Goal: Task Accomplishment & Management: Manage account settings

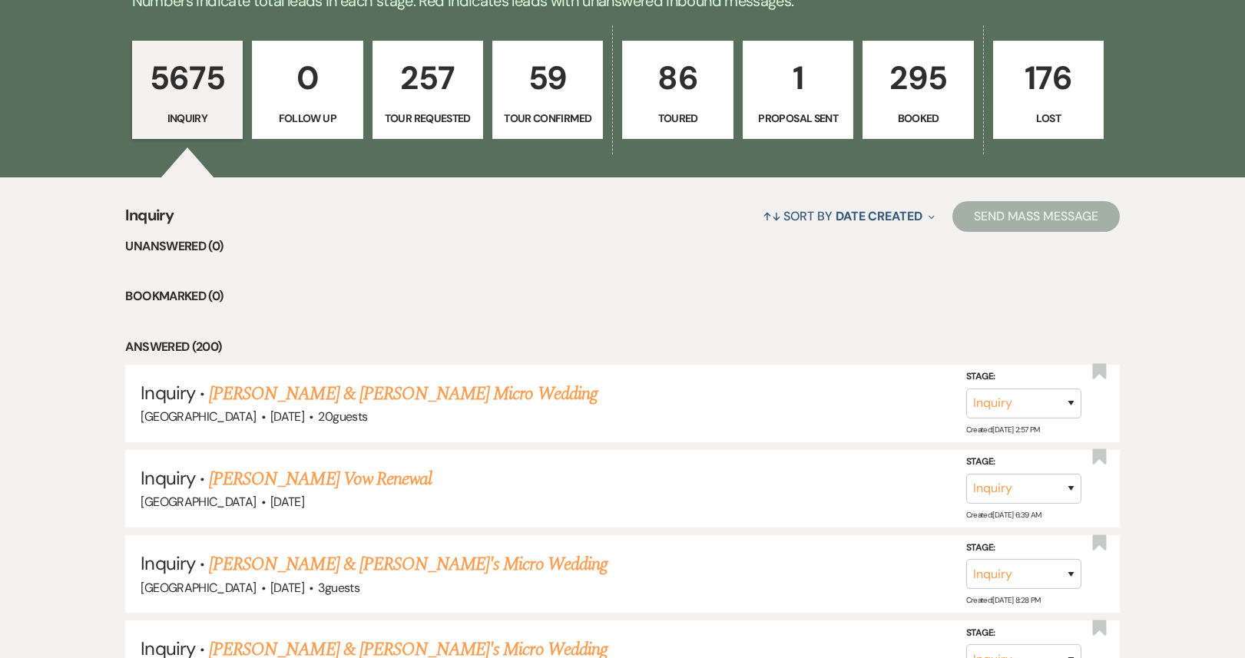
scroll to position [368, 0]
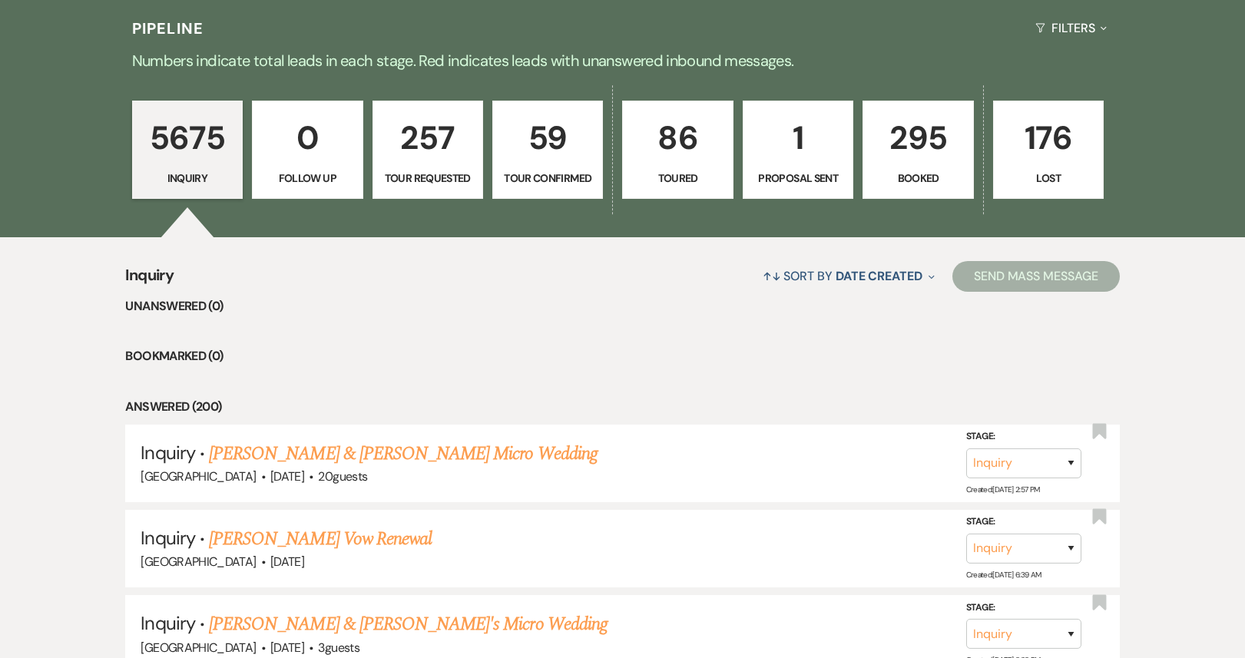
click at [950, 142] on p "295" at bounding box center [918, 137] width 91 height 51
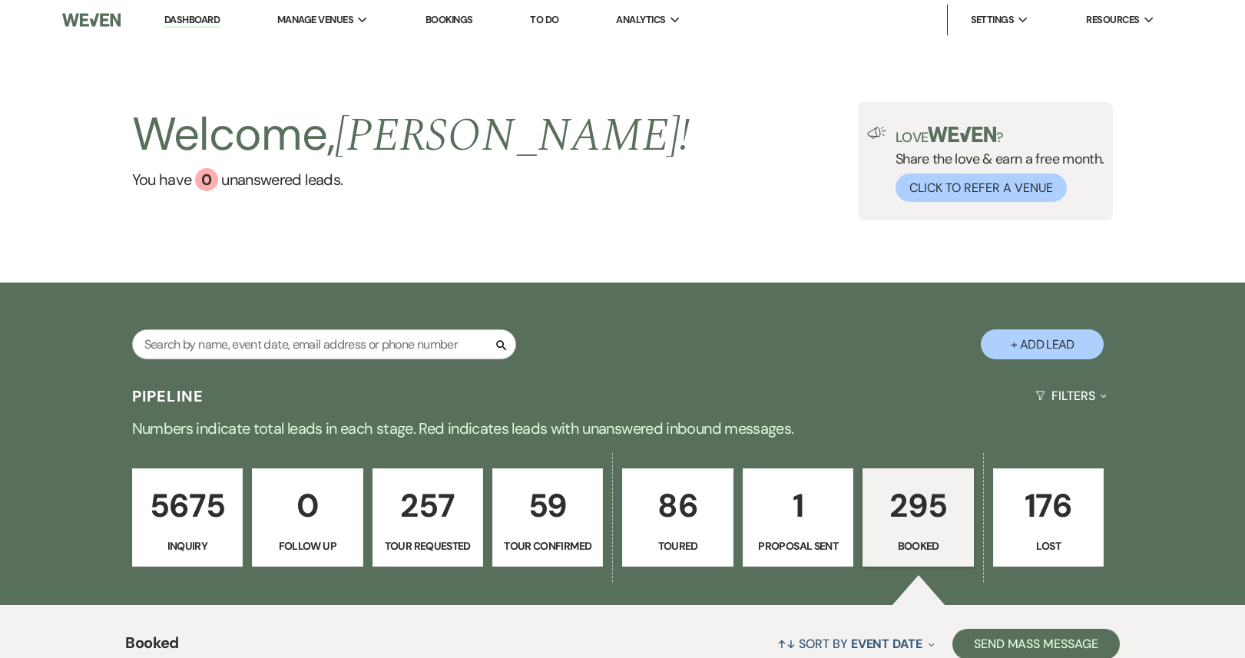
click at [184, 20] on link "Dashboard" at bounding box center [191, 20] width 55 height 15
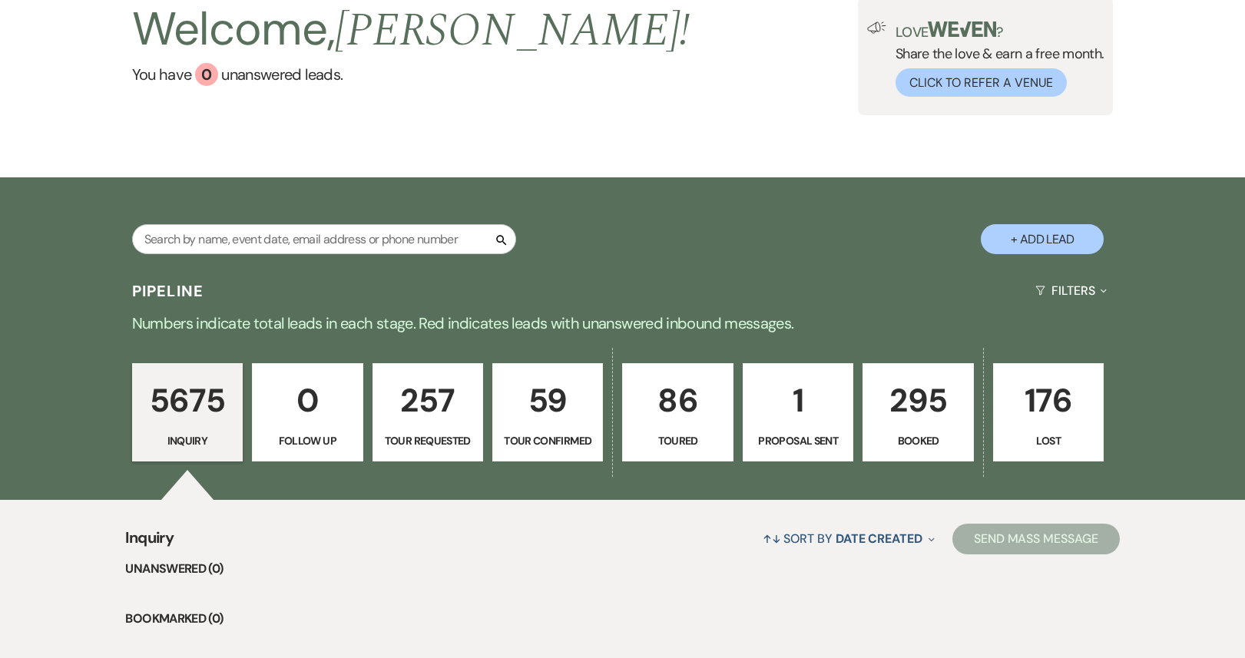
scroll to position [81, 0]
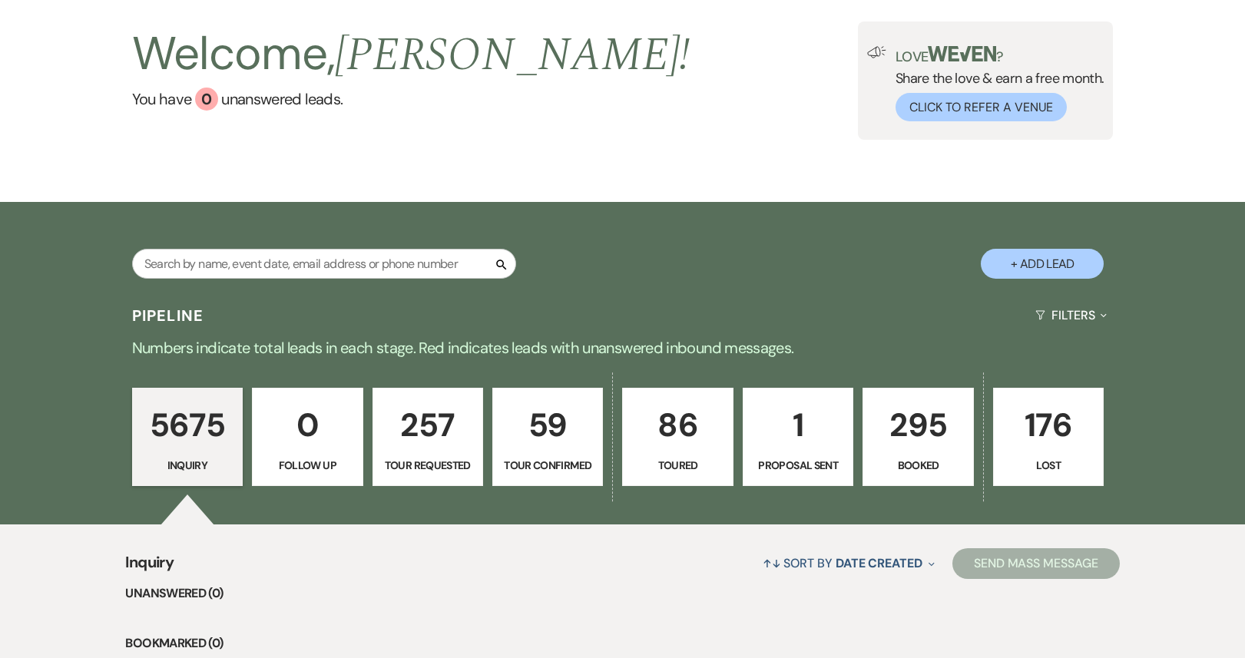
click at [781, 424] on p "1" at bounding box center [798, 425] width 91 height 51
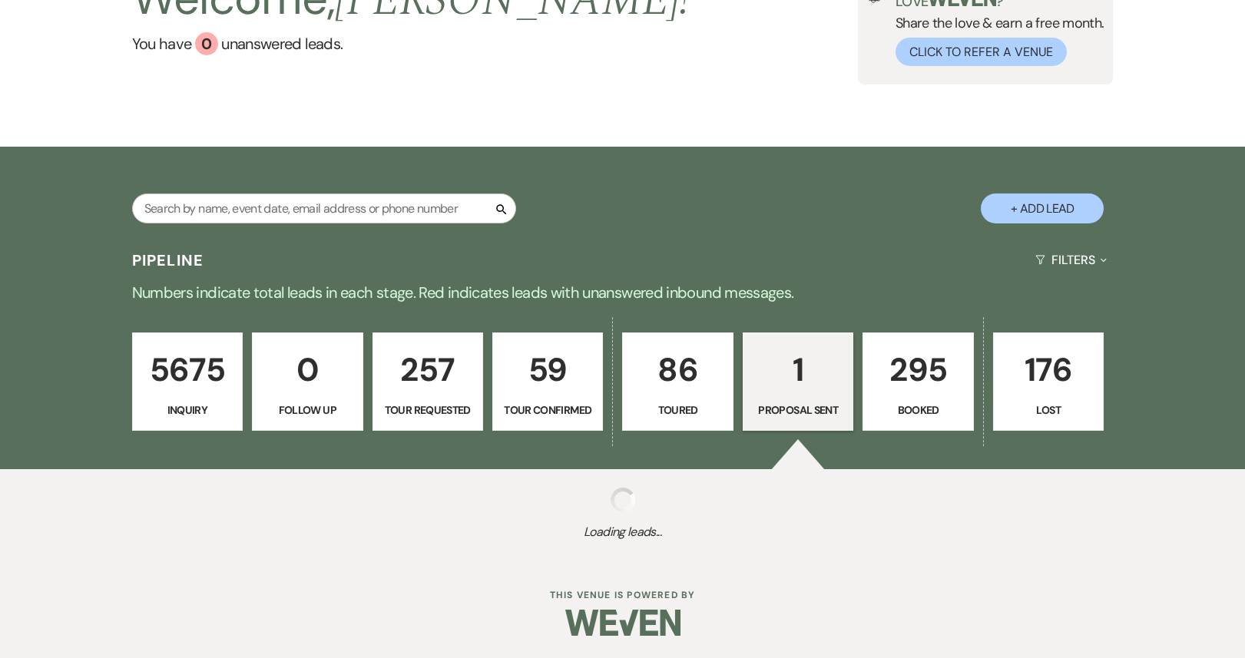
select select "6"
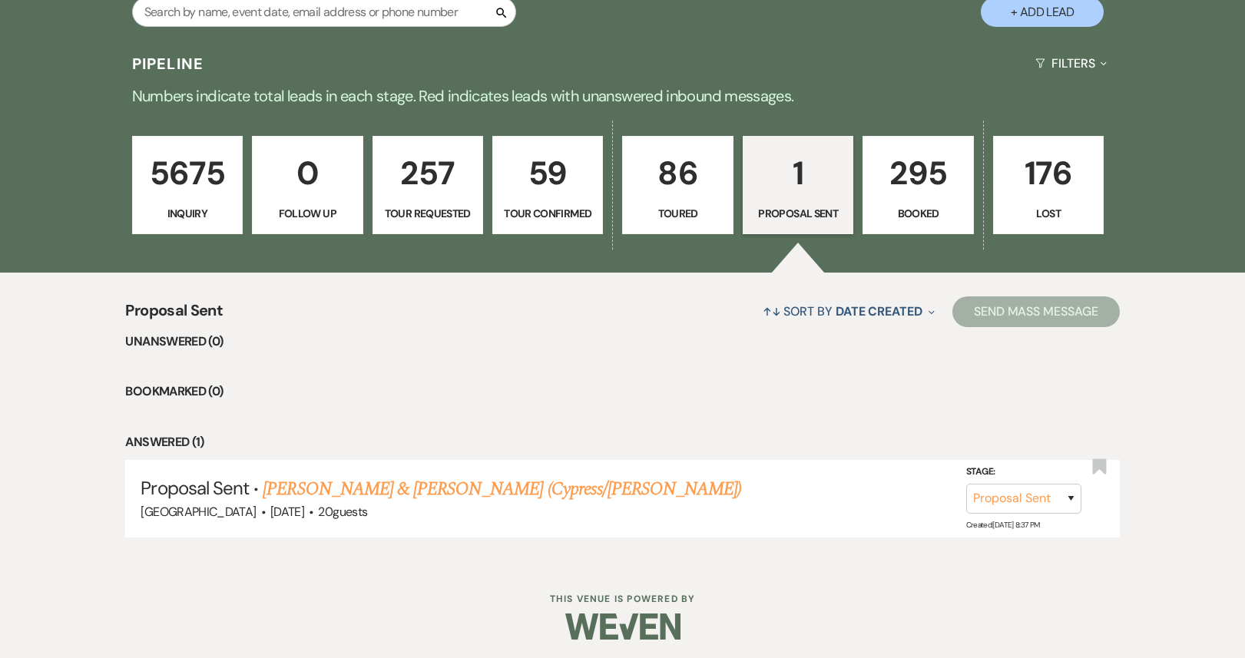
scroll to position [337, 0]
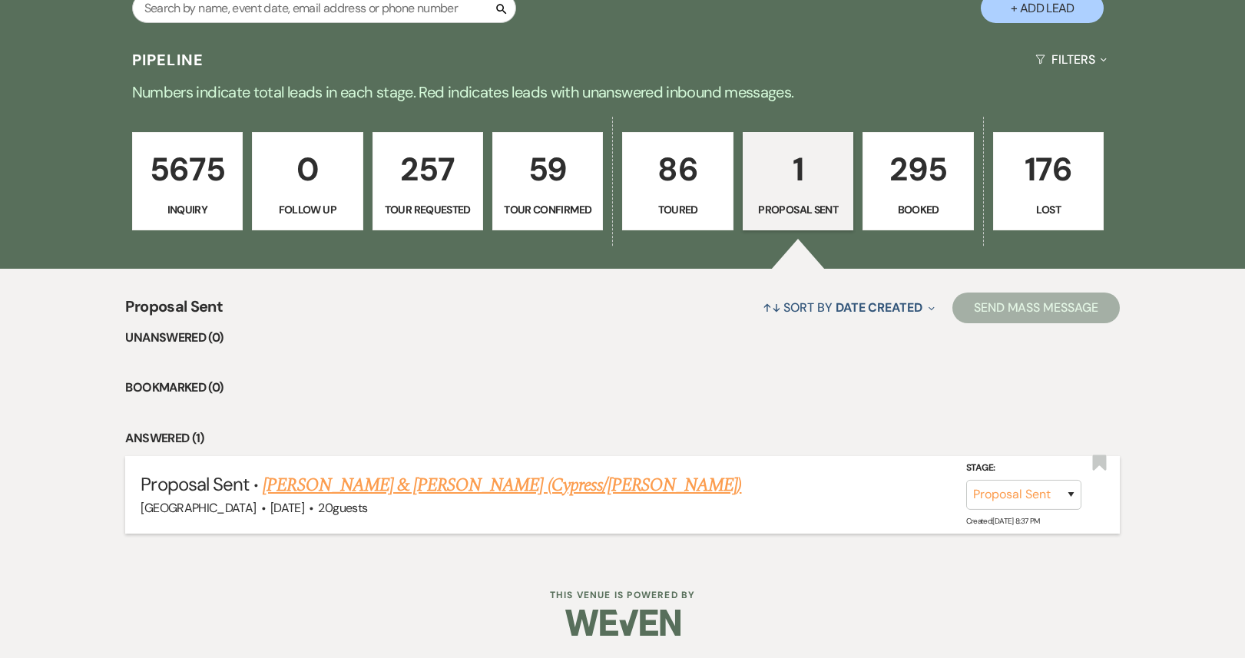
click at [409, 468] on li "Proposal Sent · [PERSON_NAME] & [PERSON_NAME] (Cypress/[PERSON_NAME]) [GEOGRAPH…" at bounding box center [622, 495] width 994 height 78
click at [408, 492] on link "[PERSON_NAME] & [PERSON_NAME] (Cypress/[PERSON_NAME])" at bounding box center [502, 486] width 479 height 28
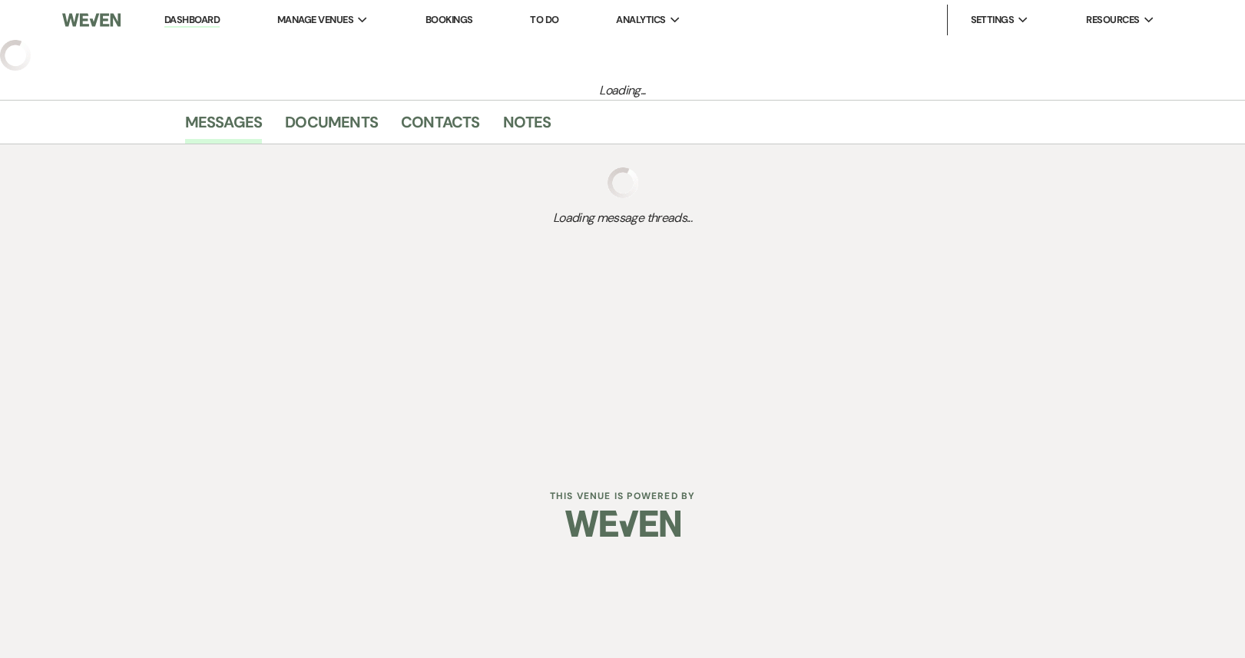
select select "6"
select select "5"
select select "16"
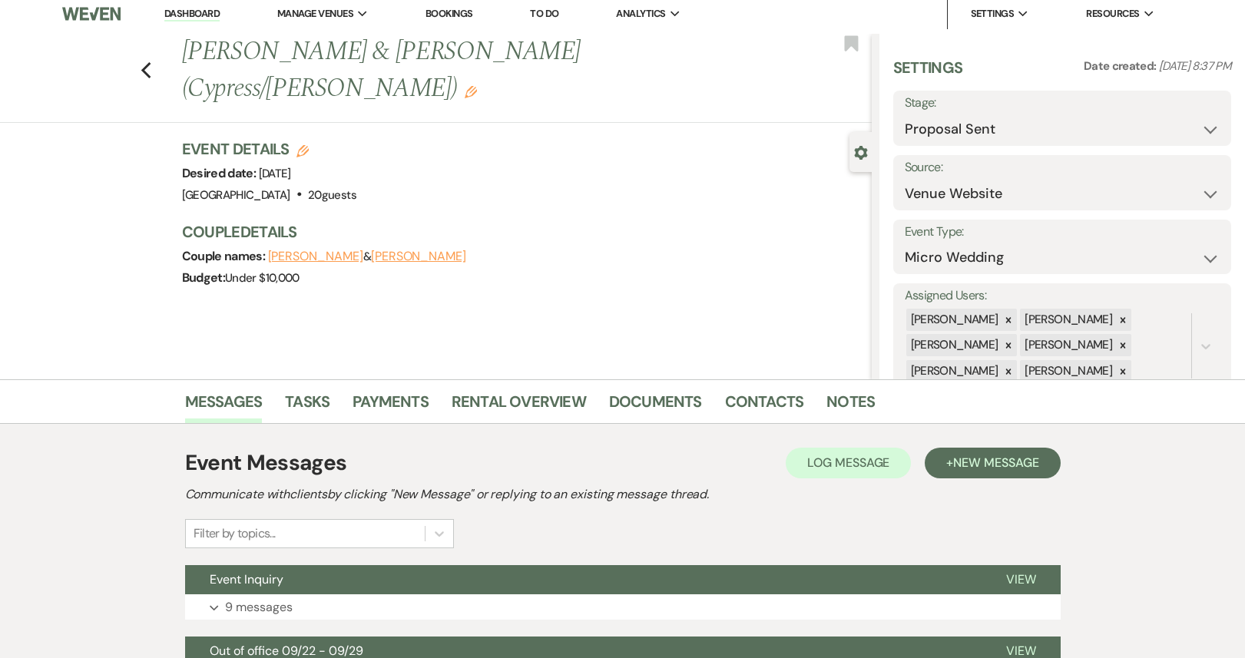
scroll to position [8, 0]
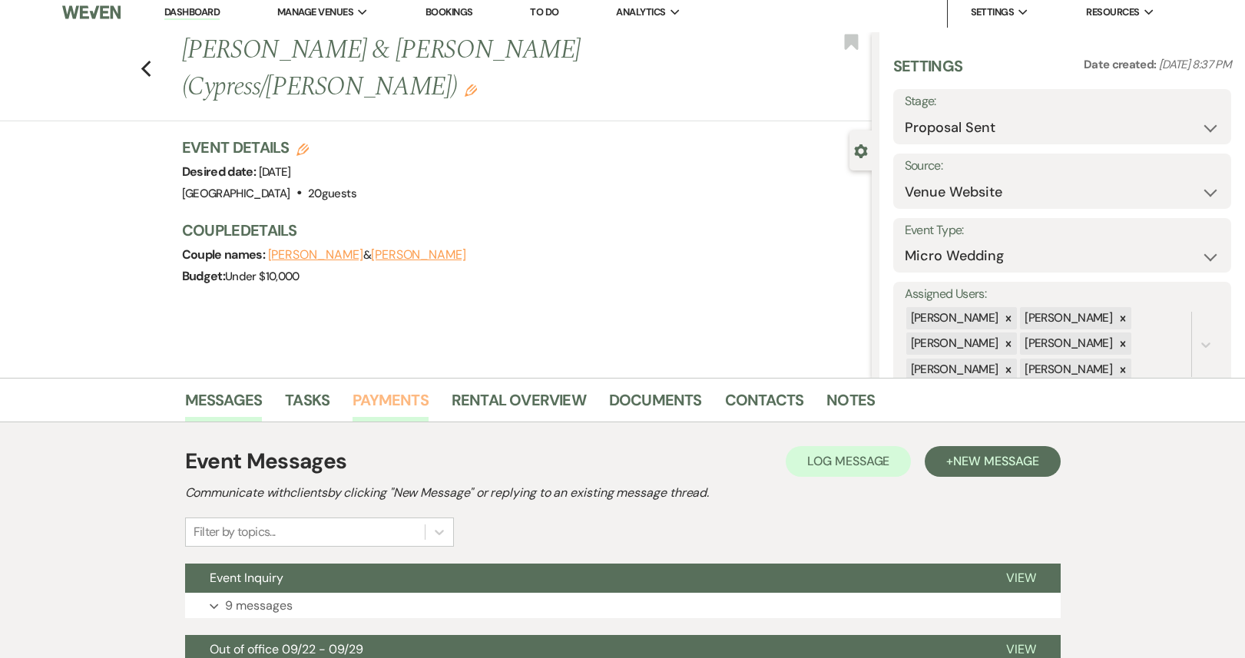
click at [377, 399] on link "Payments" at bounding box center [391, 405] width 76 height 34
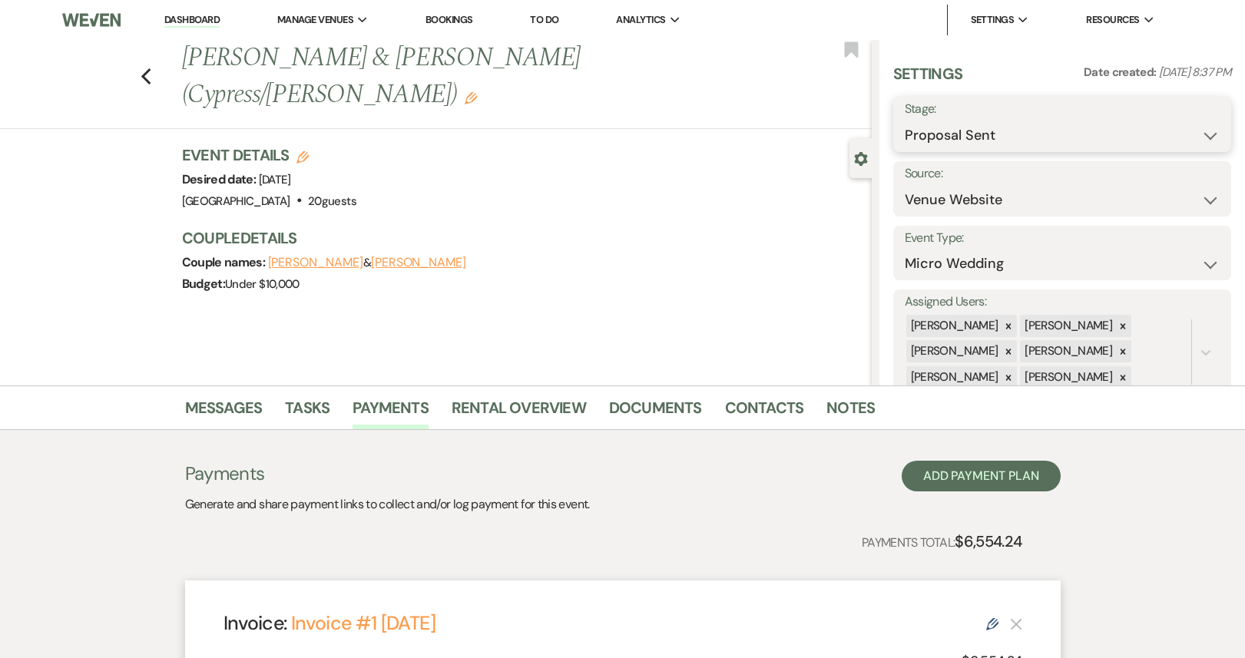
click at [938, 138] on select "Inquiry Follow Up Tour Requested Tour Confirmed Toured Proposal Sent Booked Lost" at bounding box center [1062, 136] width 315 height 30
select select "7"
click at [905, 121] on select "Inquiry Follow Up Tour Requested Tour Confirmed Toured Proposal Sent Booked Lost" at bounding box center [1062, 136] width 315 height 30
click at [1201, 125] on button "Save" at bounding box center [1195, 124] width 71 height 31
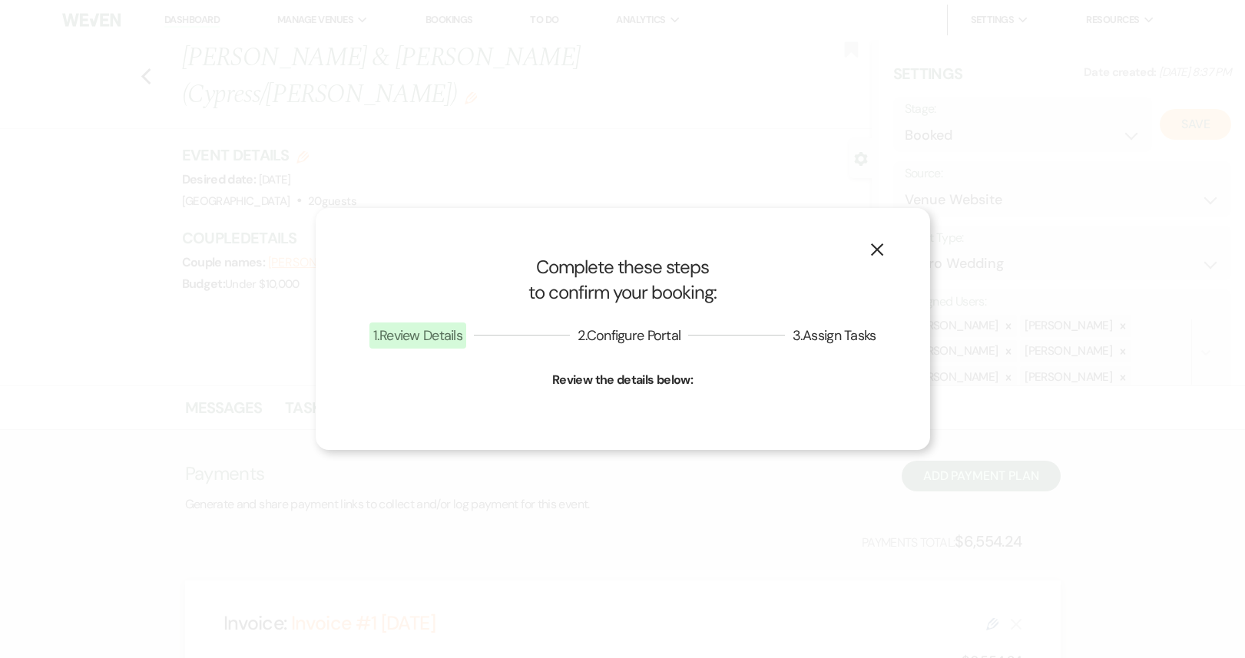
select select "16"
select select "590"
select select "false"
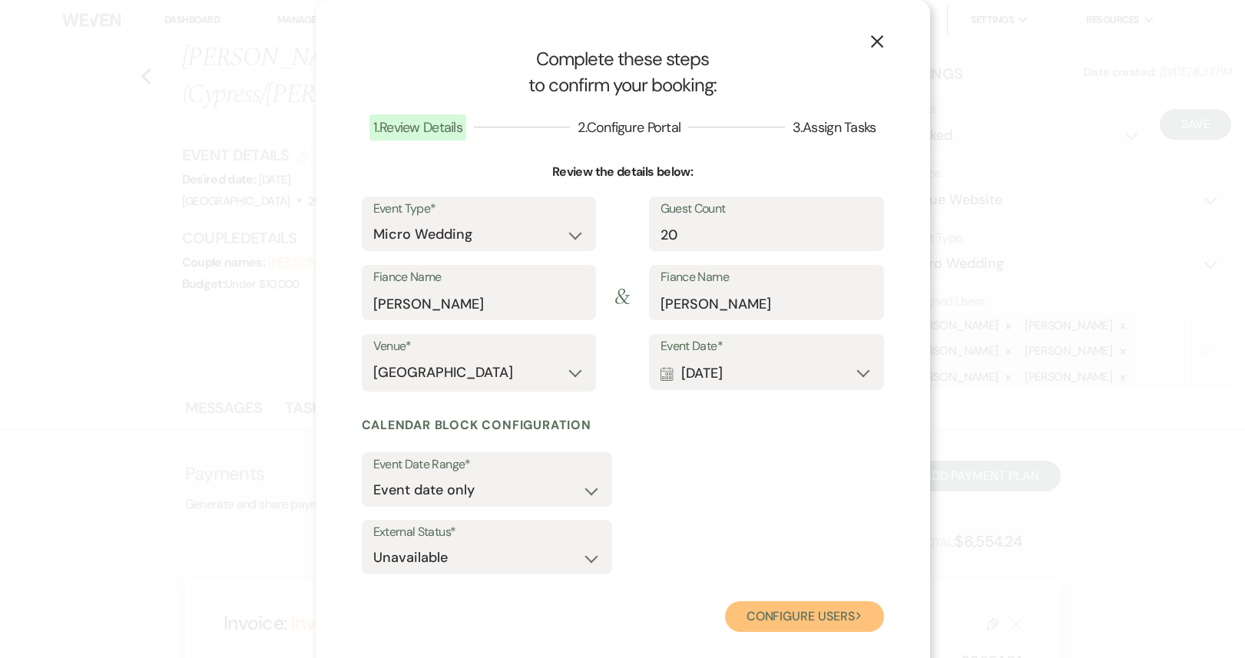
click at [757, 614] on button "Configure users Next" at bounding box center [804, 617] width 159 height 31
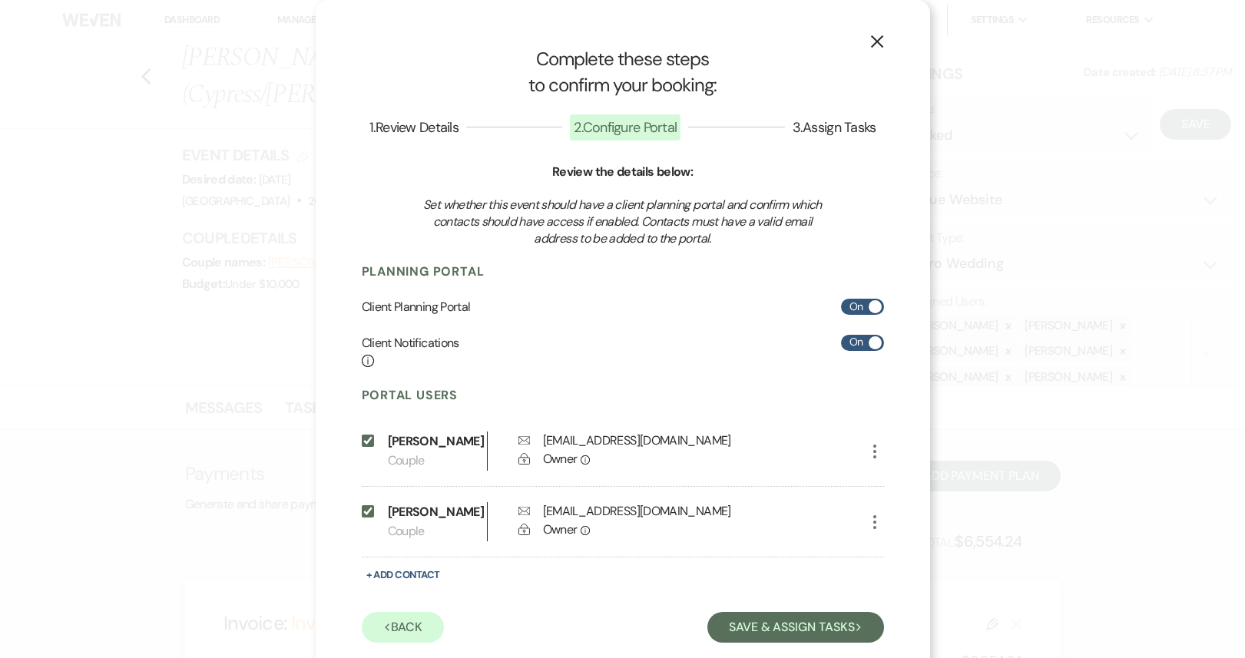
scroll to position [51, 0]
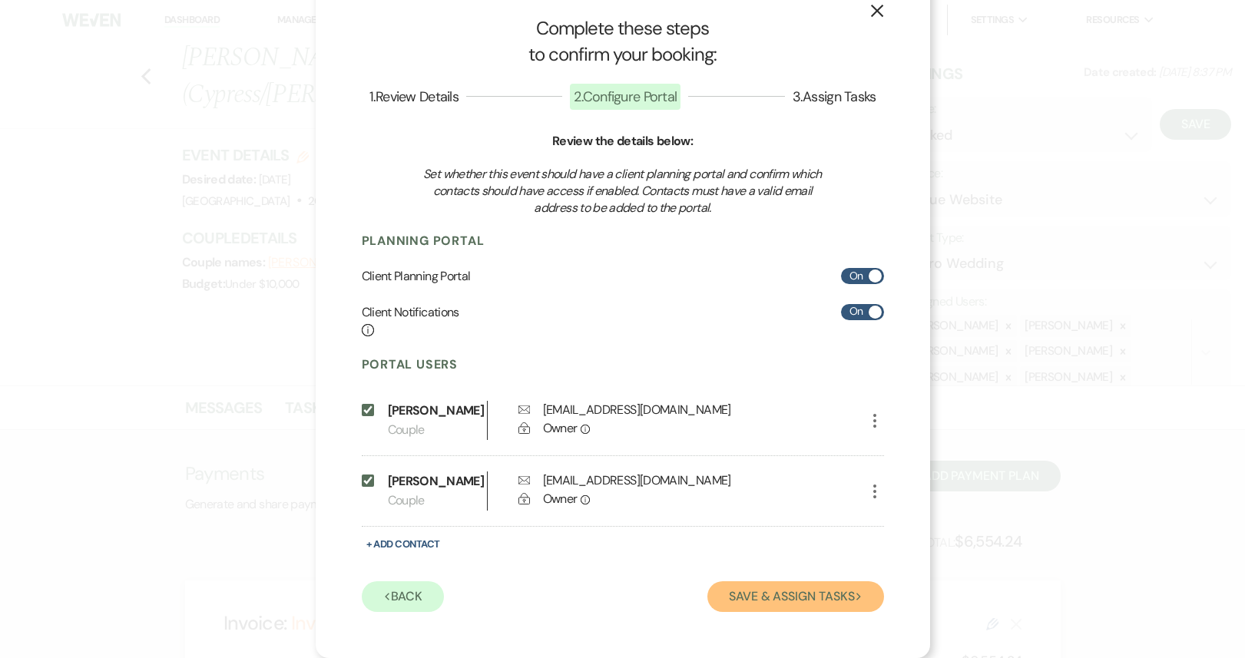
click at [752, 609] on button "Save & Assign Tasks Next" at bounding box center [796, 597] width 176 height 31
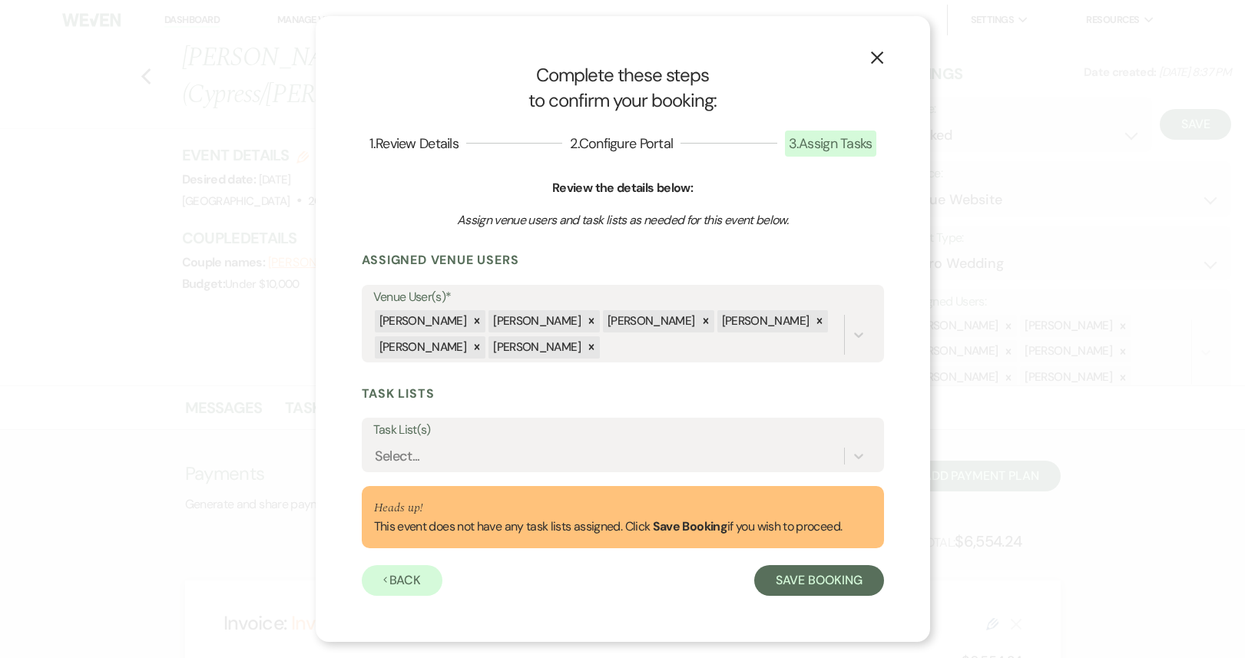
scroll to position [0, 0]
click at [560, 452] on div "Select..." at bounding box center [608, 456] width 471 height 27
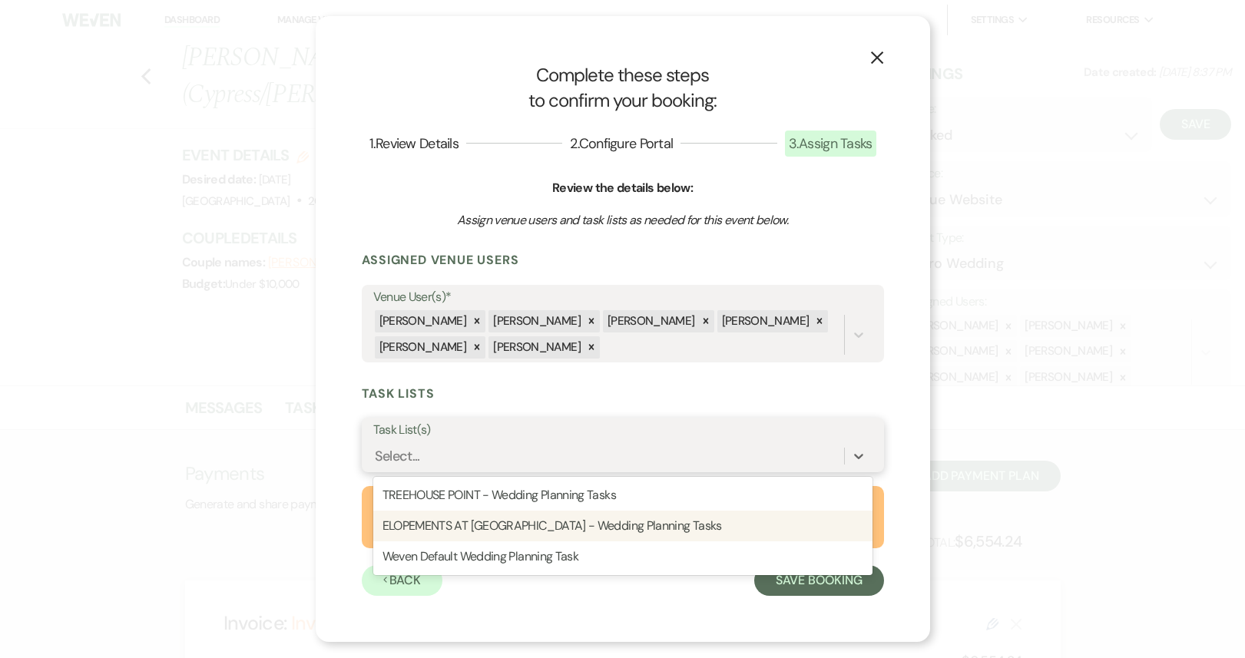
click at [568, 525] on div "ELOPEMENTS AT [GEOGRAPHIC_DATA] - Wedding Planning Tasks" at bounding box center [622, 526] width 499 height 31
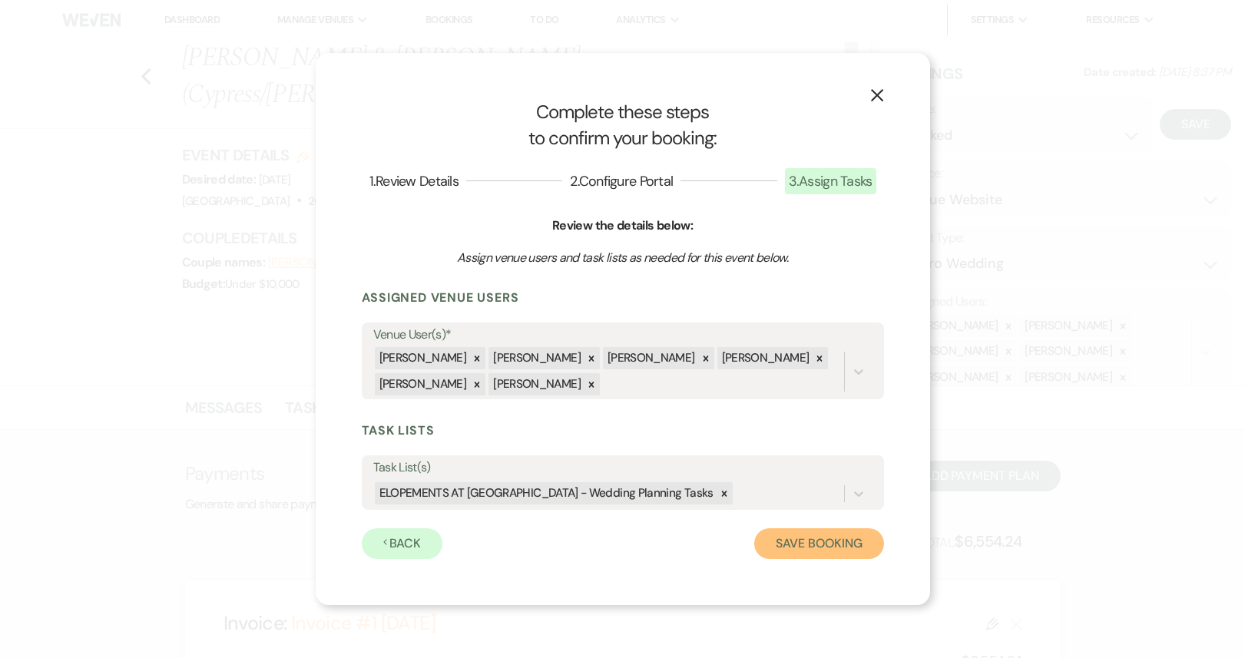
click at [820, 548] on button "Save Booking" at bounding box center [818, 544] width 129 height 31
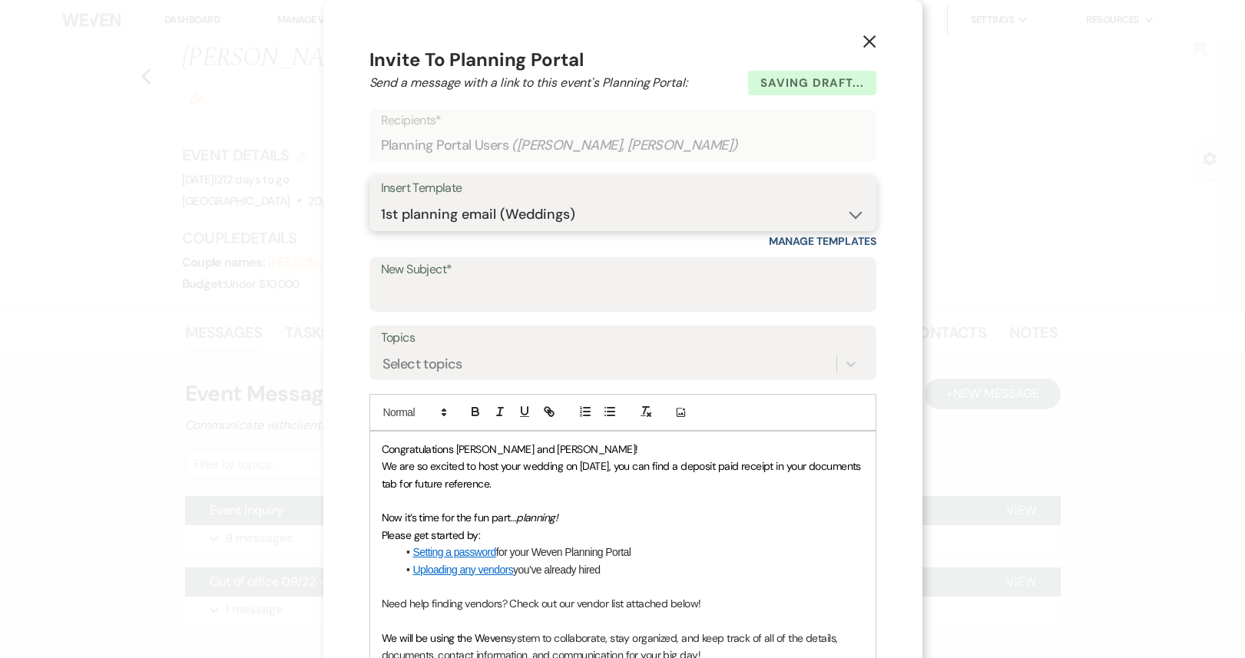
click at [510, 220] on select "-- Weven Planning Portal Introduction (Booked Events) 1st planning email ([PERS…" at bounding box center [623, 215] width 484 height 30
select select "3960"
click at [381, 200] on select "-- Weven Planning Portal Introduction (Booked Events) 1st planning email ([PERS…" at bounding box center [623, 215] width 484 height 30
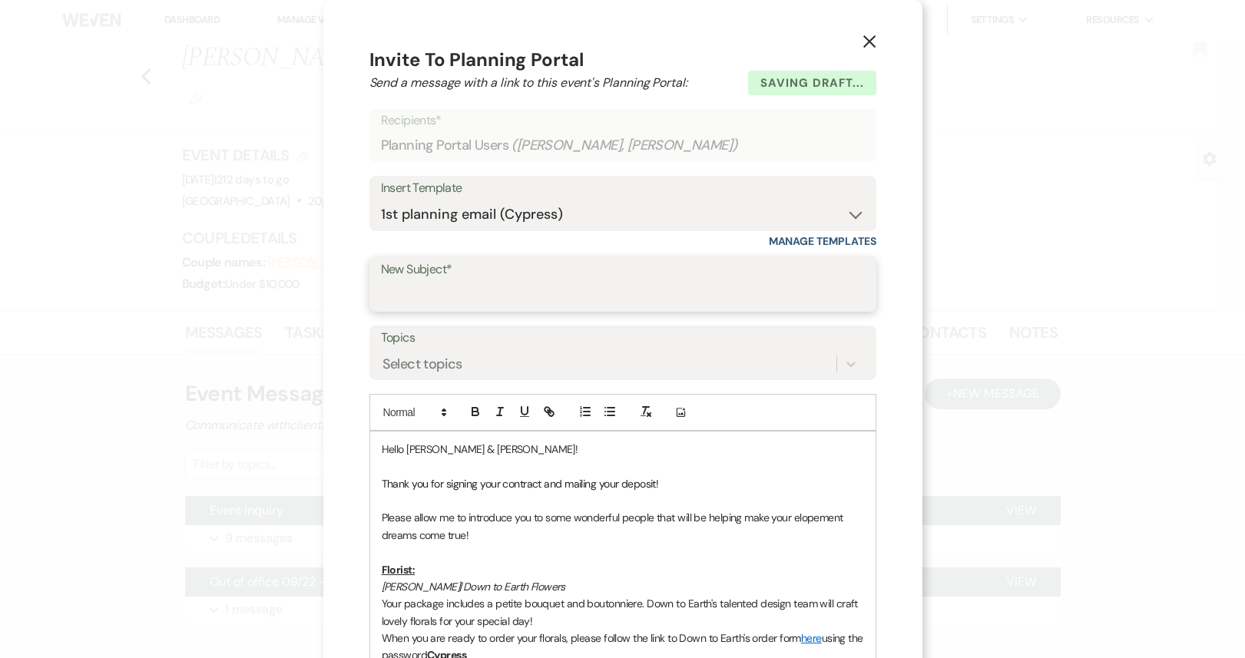
click at [476, 282] on input "New Subject*" at bounding box center [623, 295] width 484 height 30
type input "Welcome!"
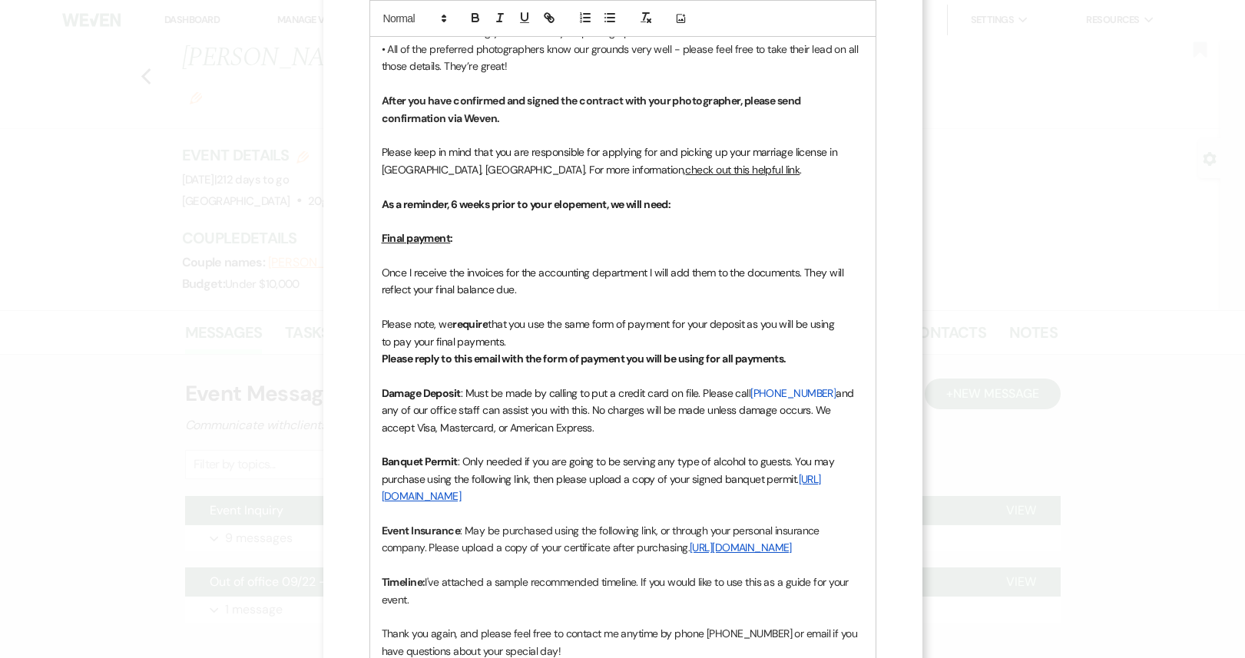
scroll to position [1630, 0]
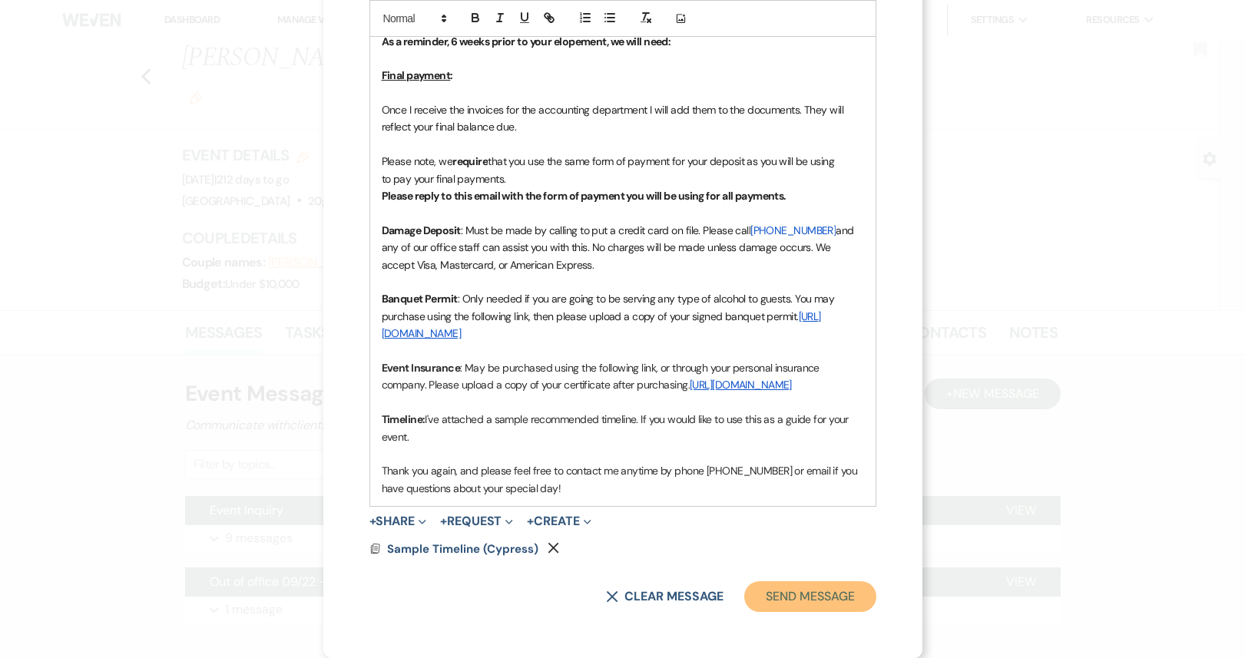
click at [785, 602] on button "Send Message" at bounding box center [809, 597] width 131 height 31
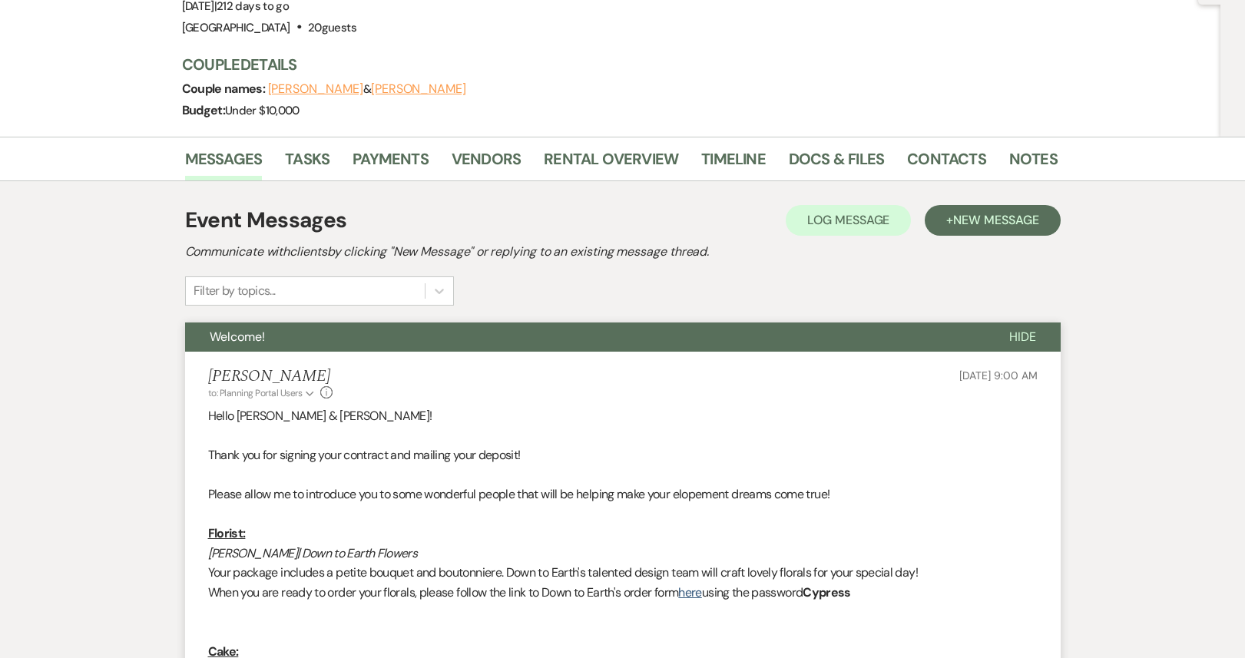
scroll to position [0, 0]
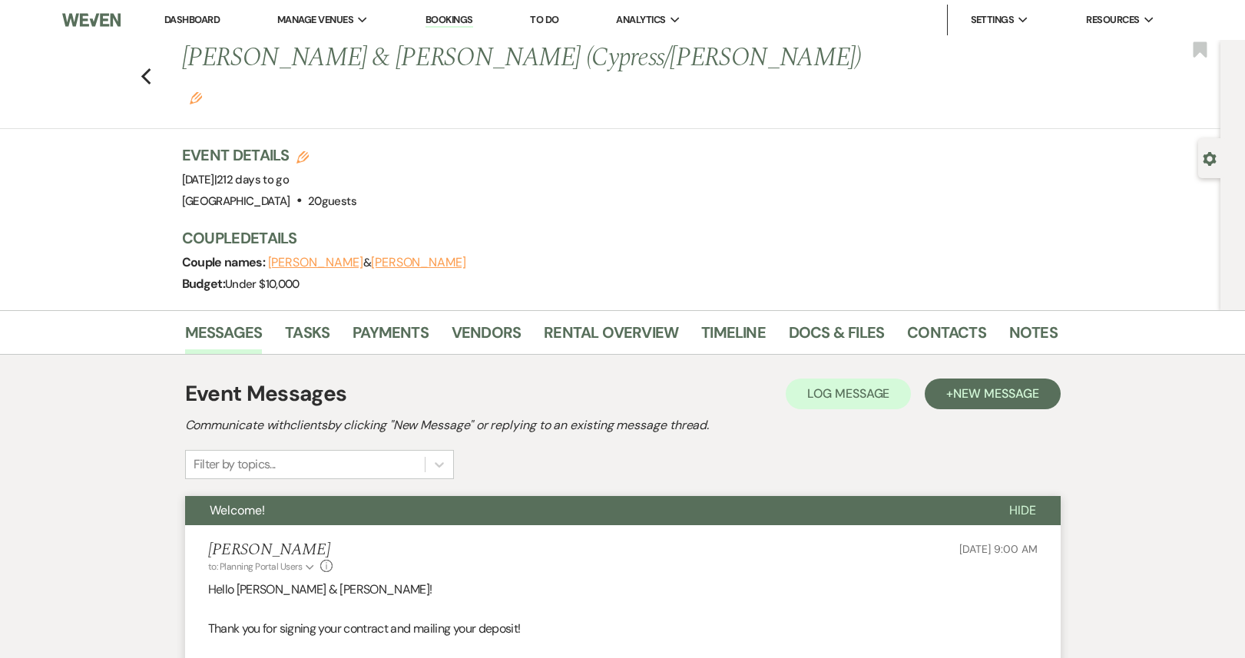
click at [201, 15] on link "Dashboard" at bounding box center [191, 19] width 55 height 13
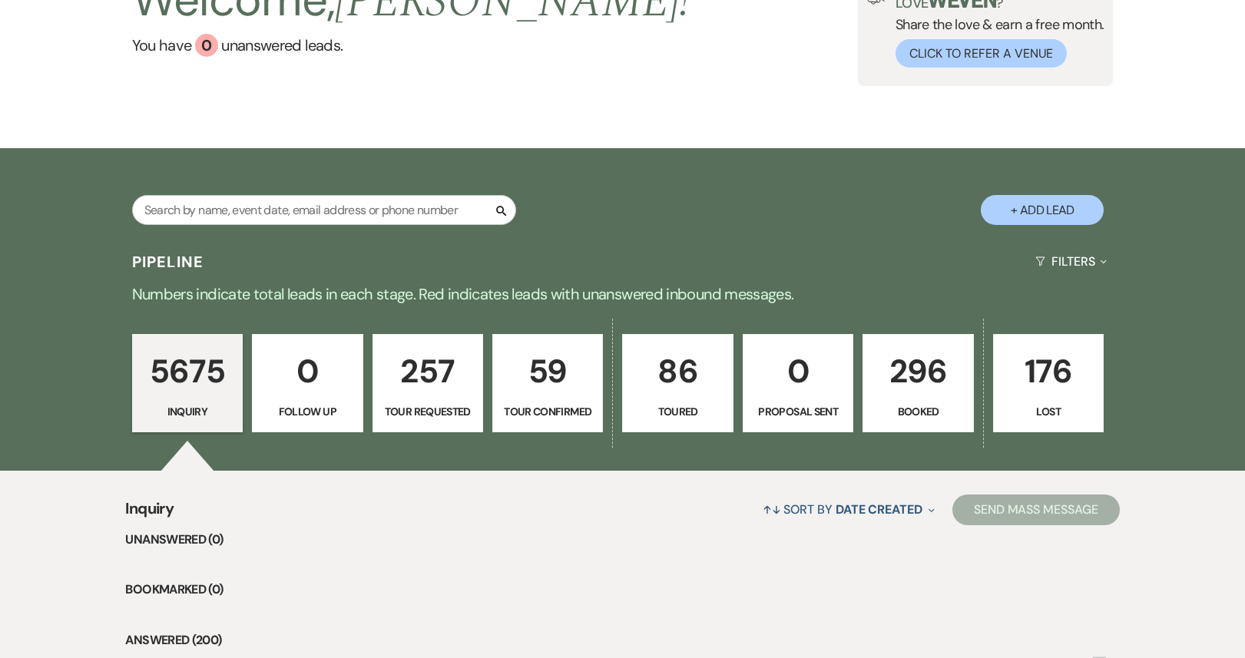
scroll to position [311, 0]
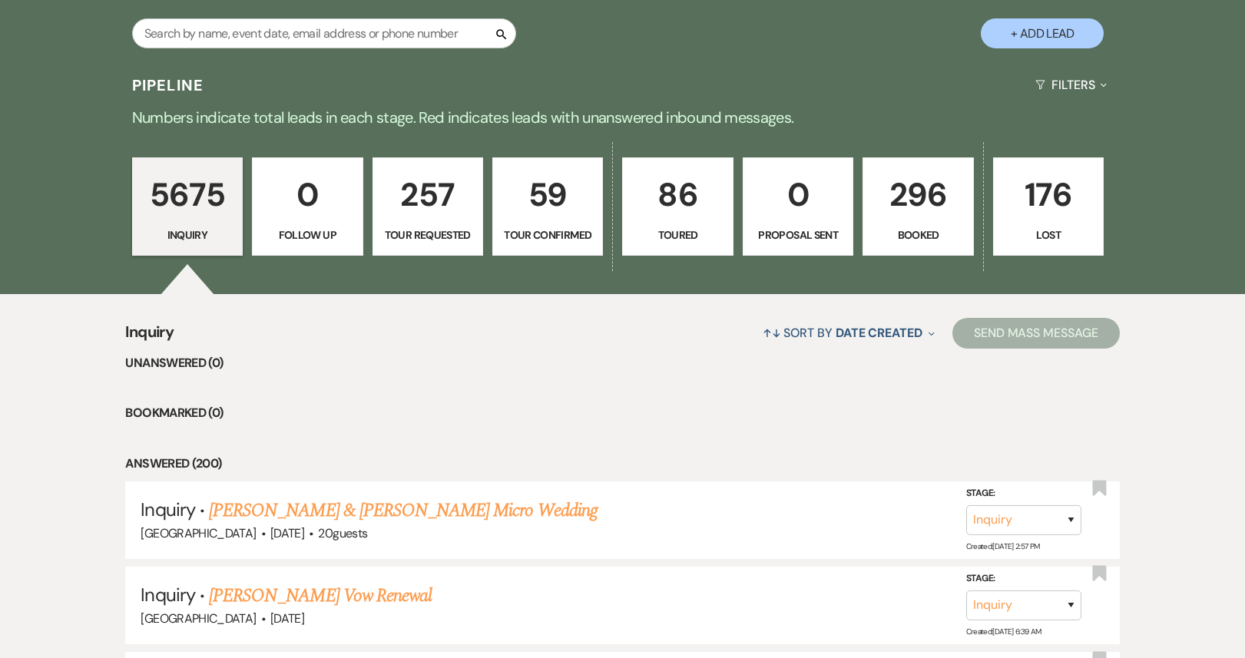
click at [900, 220] on p "296" at bounding box center [918, 194] width 91 height 51
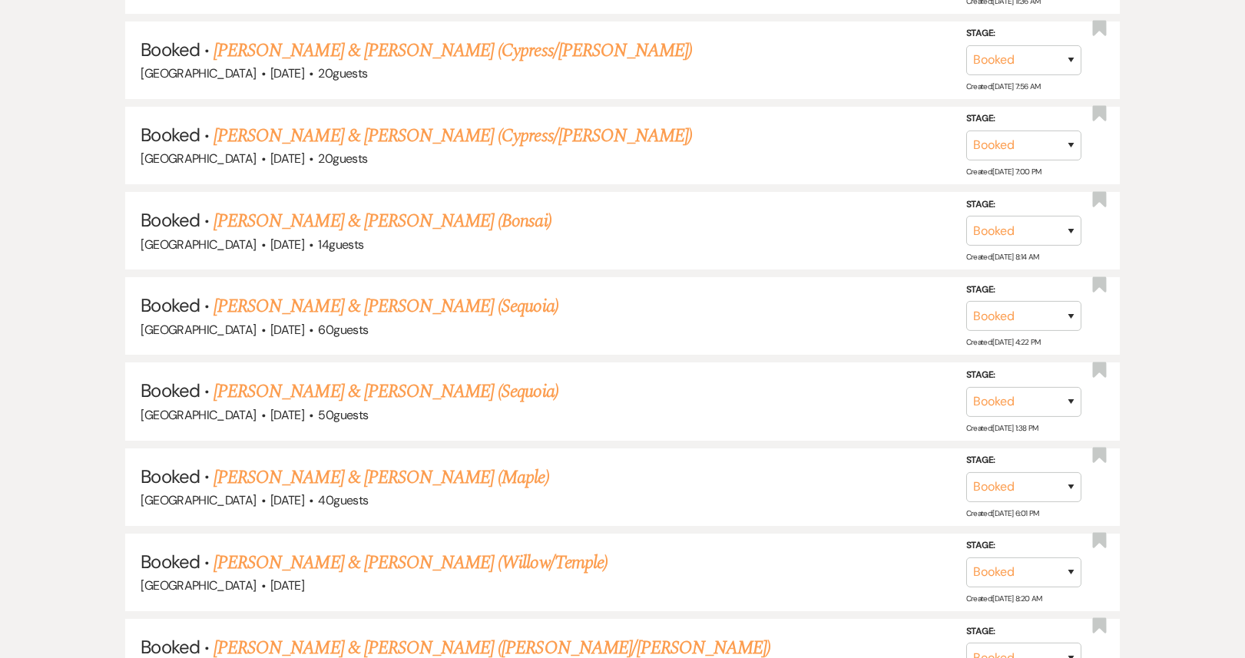
scroll to position [16095, 0]
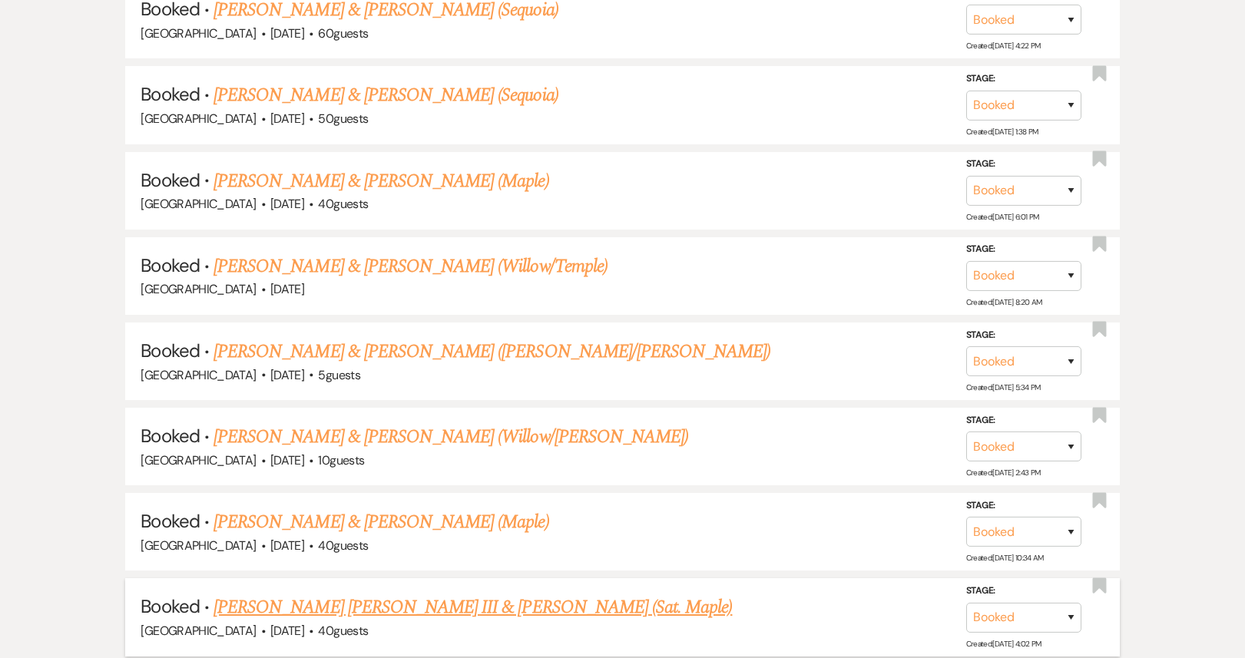
click at [415, 594] on link "[PERSON_NAME] [PERSON_NAME] III & [PERSON_NAME] (Sat. Maple)" at bounding box center [473, 608] width 519 height 28
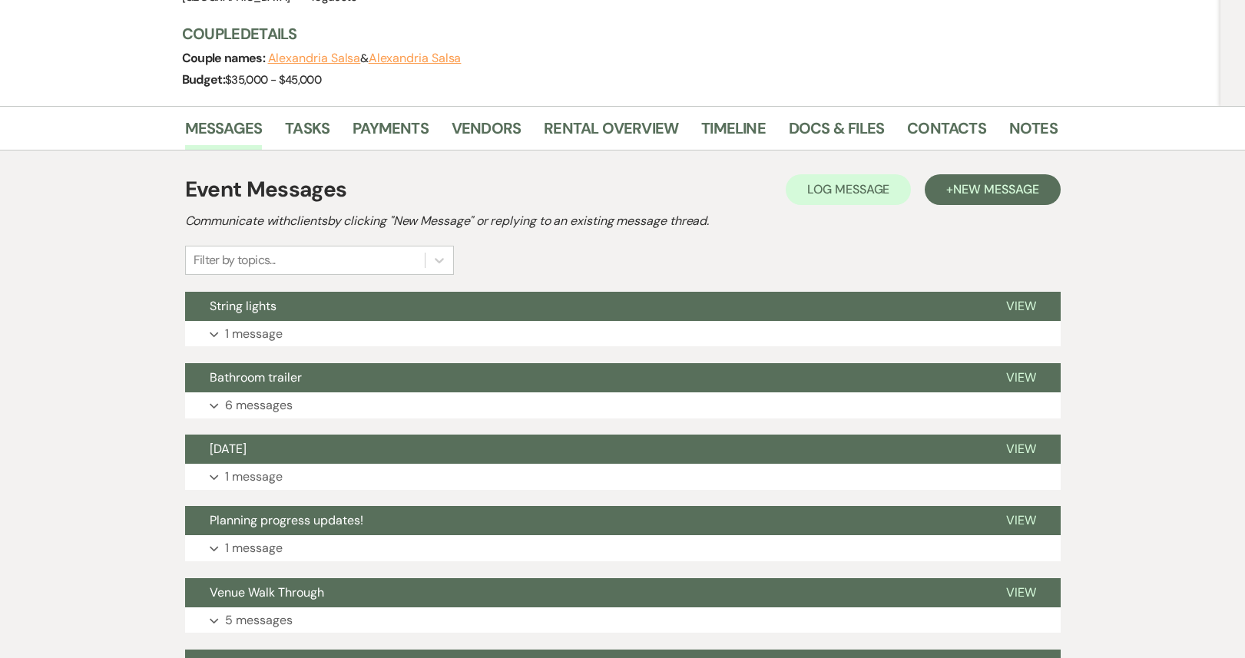
scroll to position [205, 0]
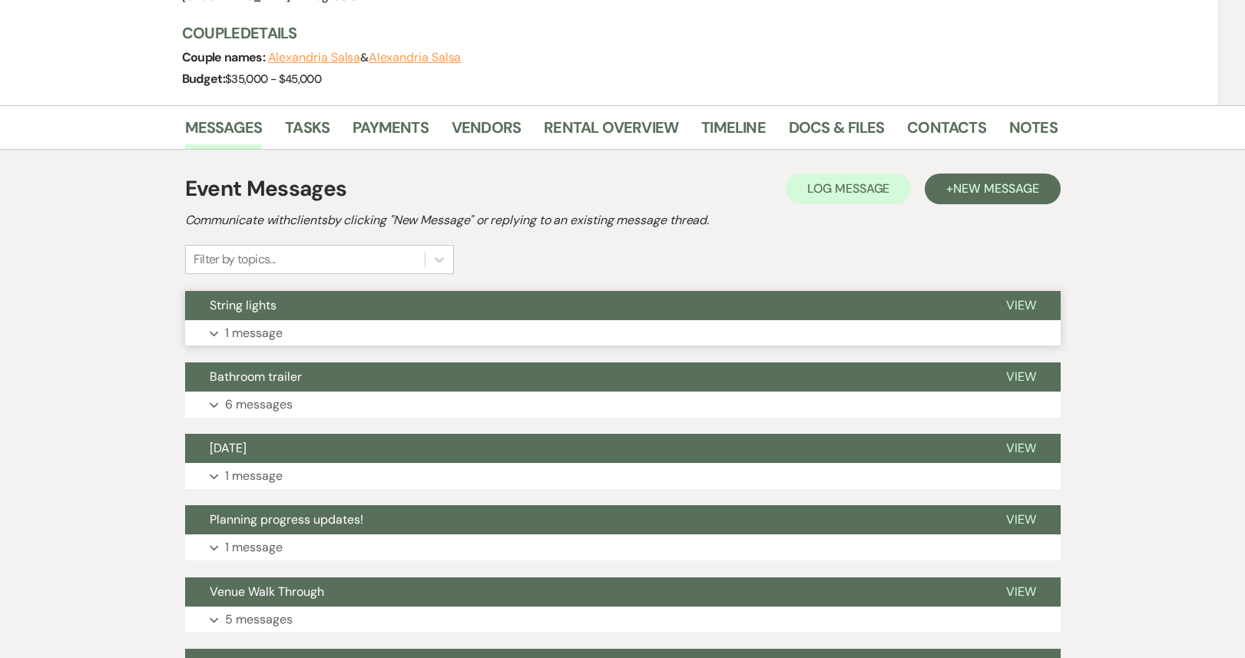
click at [561, 320] on button "Expand 1 message" at bounding box center [623, 333] width 876 height 26
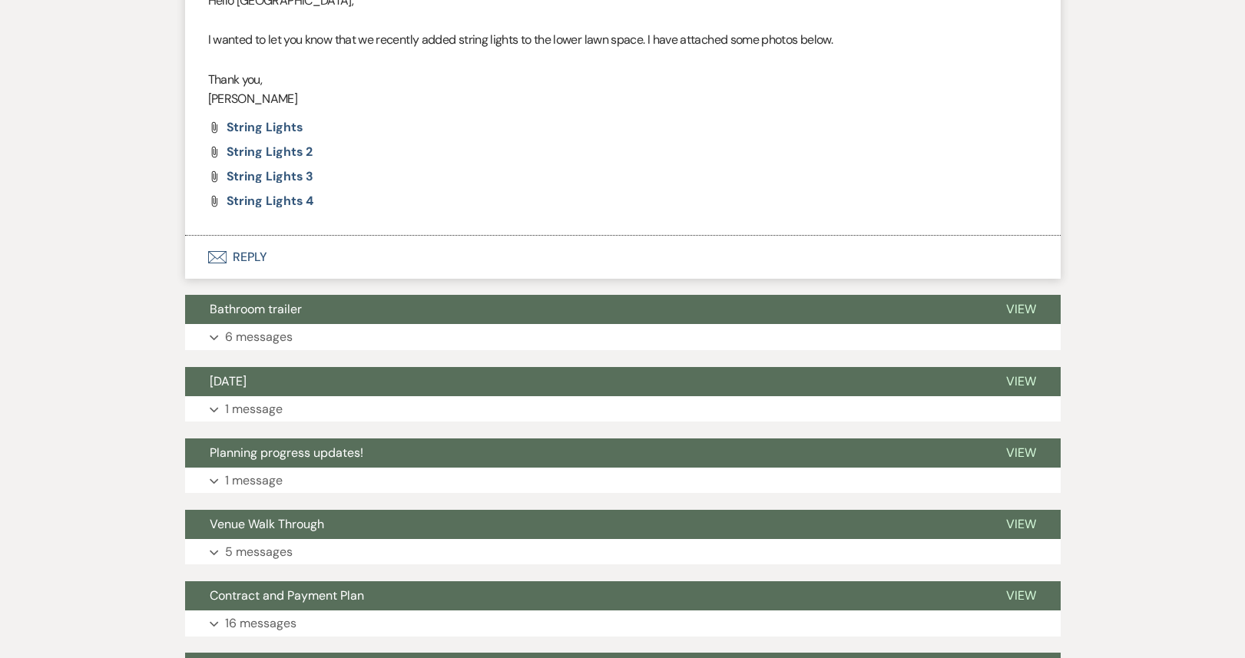
scroll to position [591, 0]
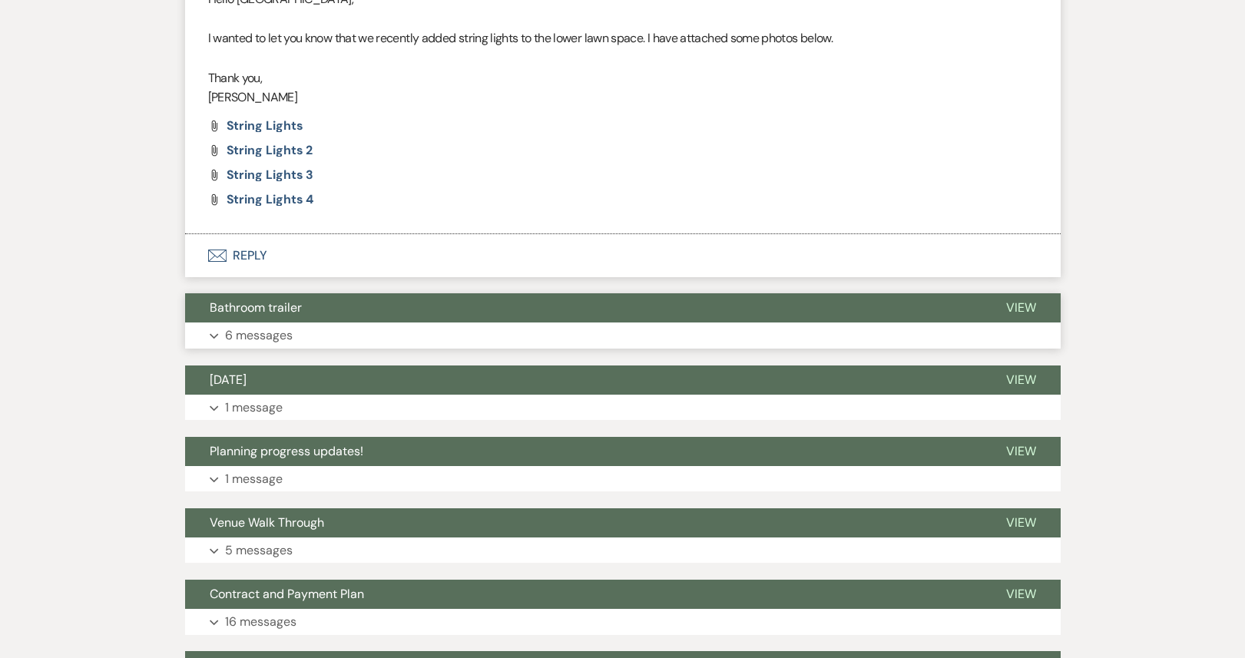
click at [534, 323] on button "Expand 6 messages" at bounding box center [623, 336] width 876 height 26
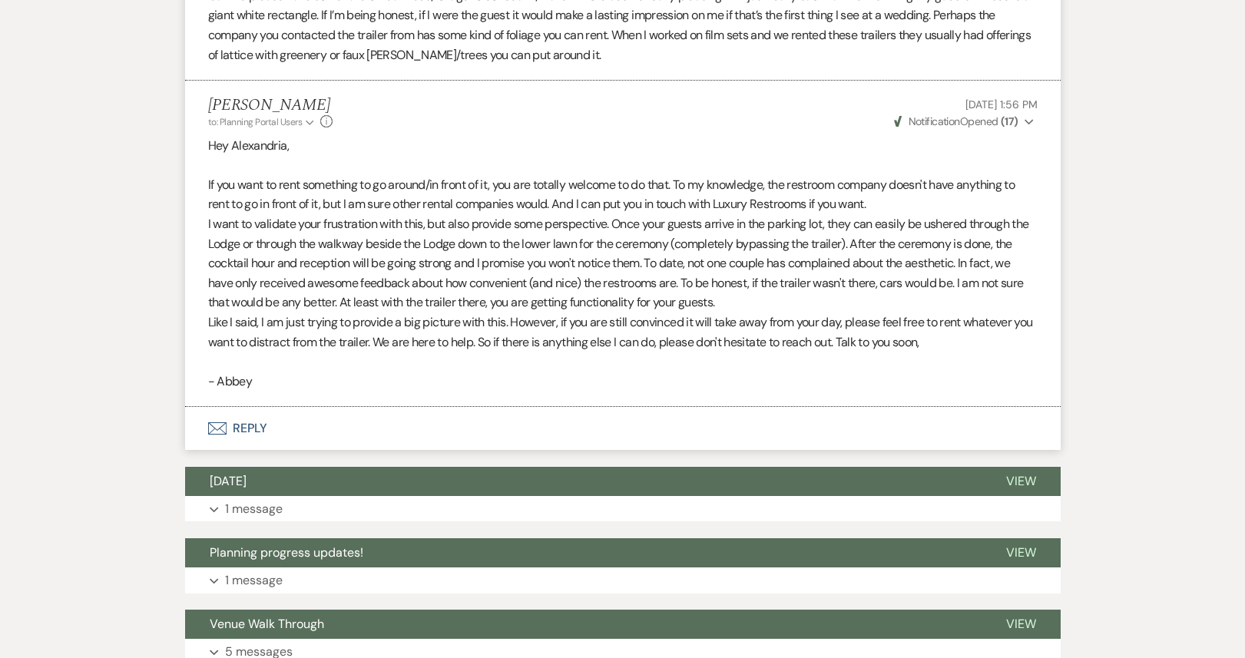
scroll to position [1908, 0]
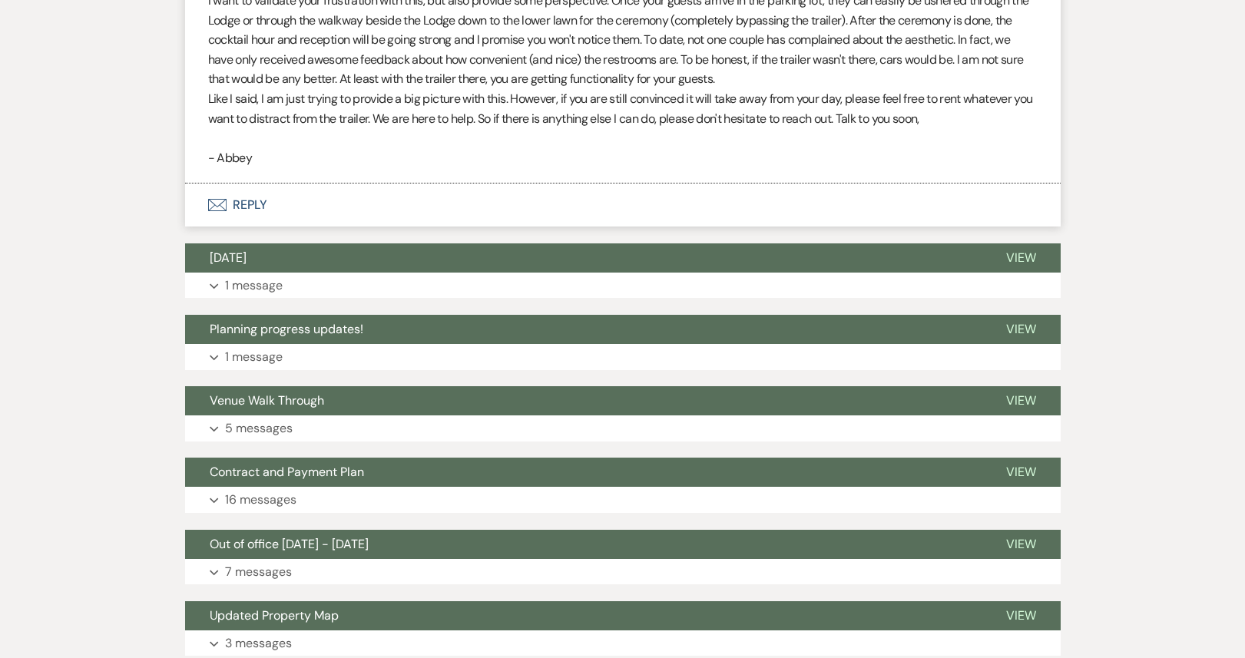
click at [541, 244] on button "[DATE]" at bounding box center [583, 258] width 797 height 29
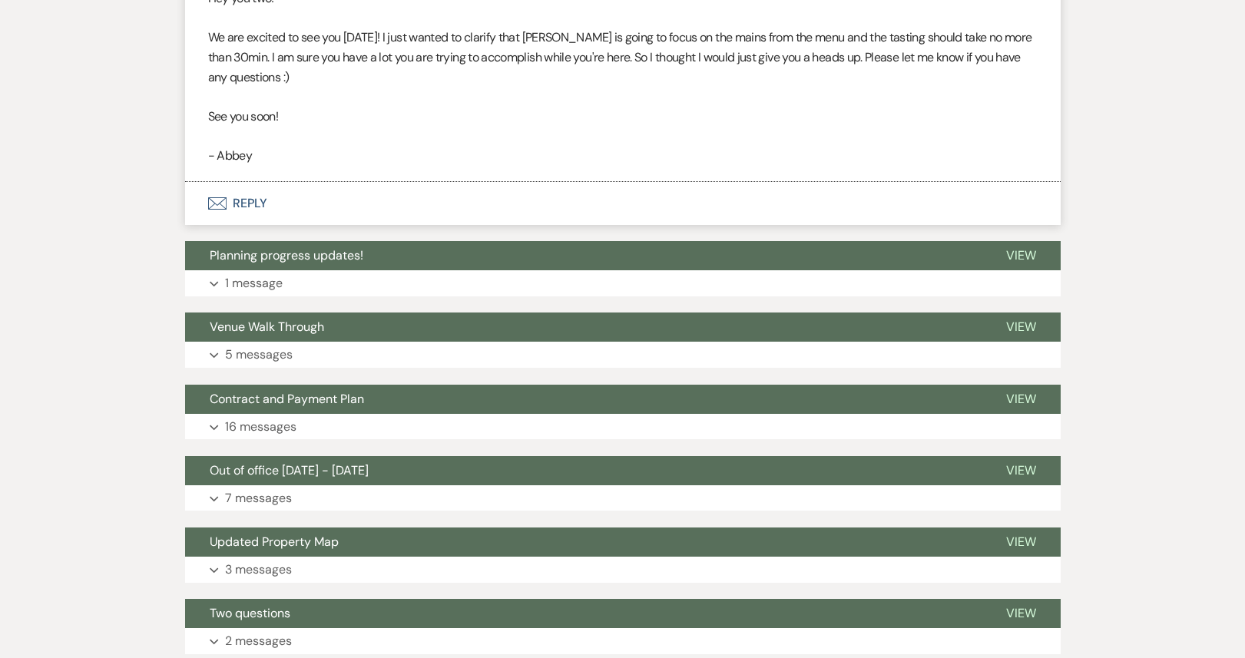
scroll to position [2250, 0]
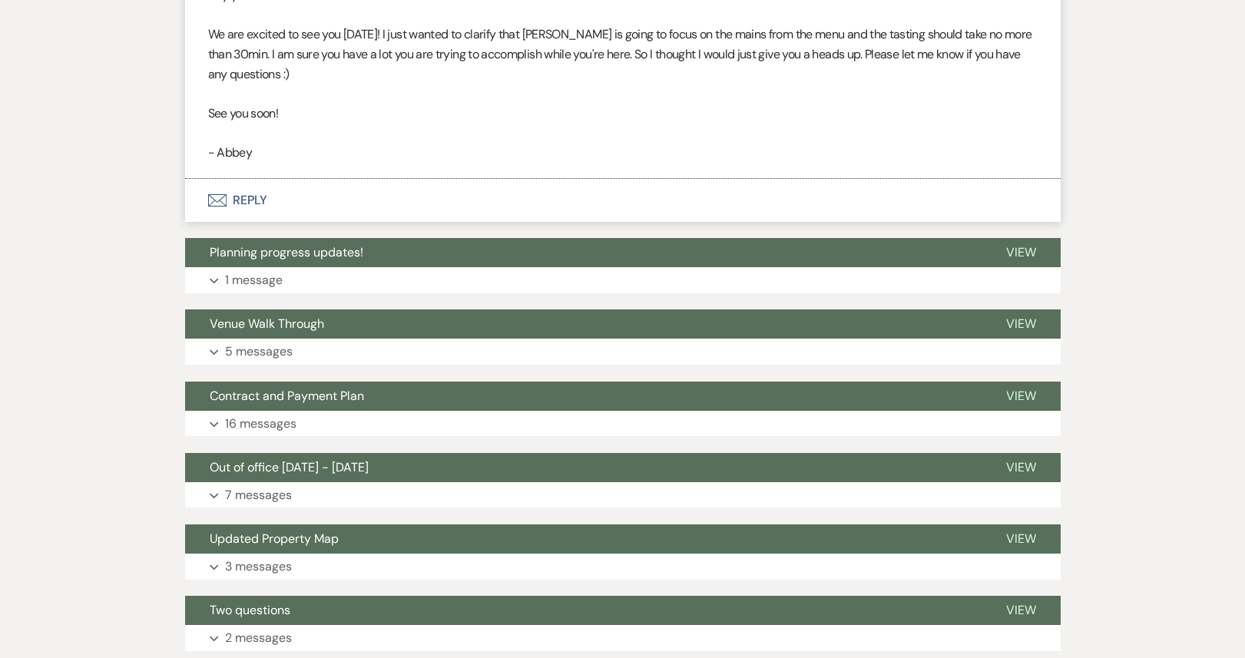
click at [541, 244] on button "Planning progress updates!" at bounding box center [583, 252] width 797 height 29
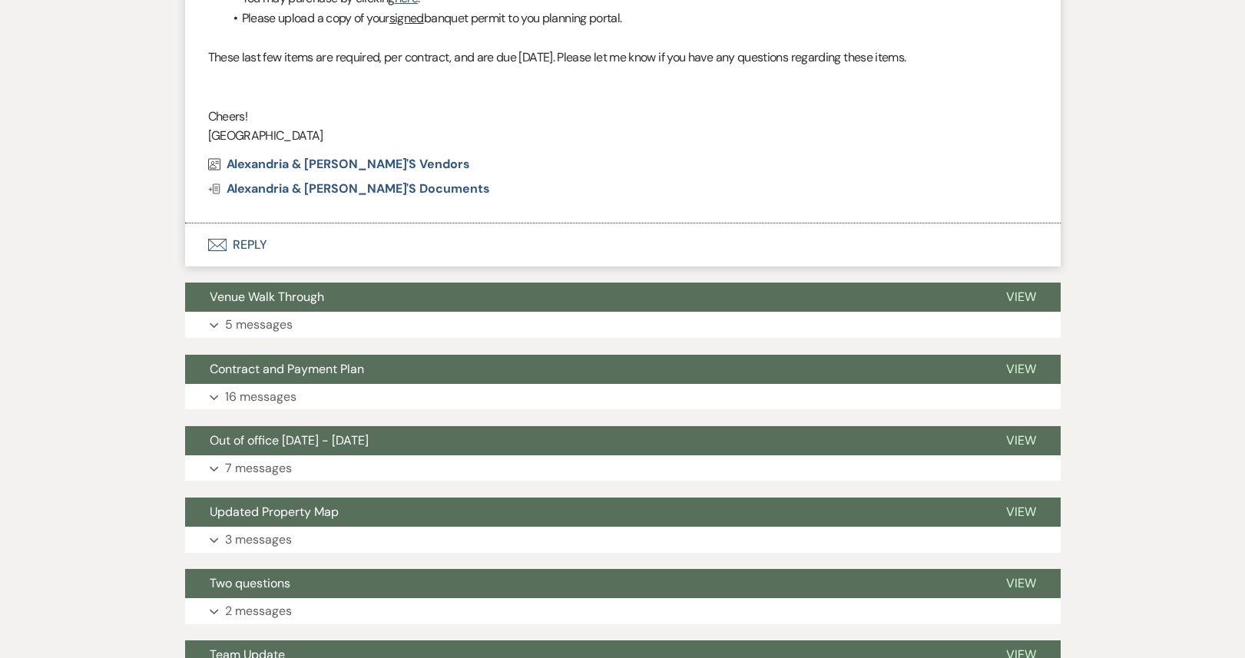
scroll to position [3195, 0]
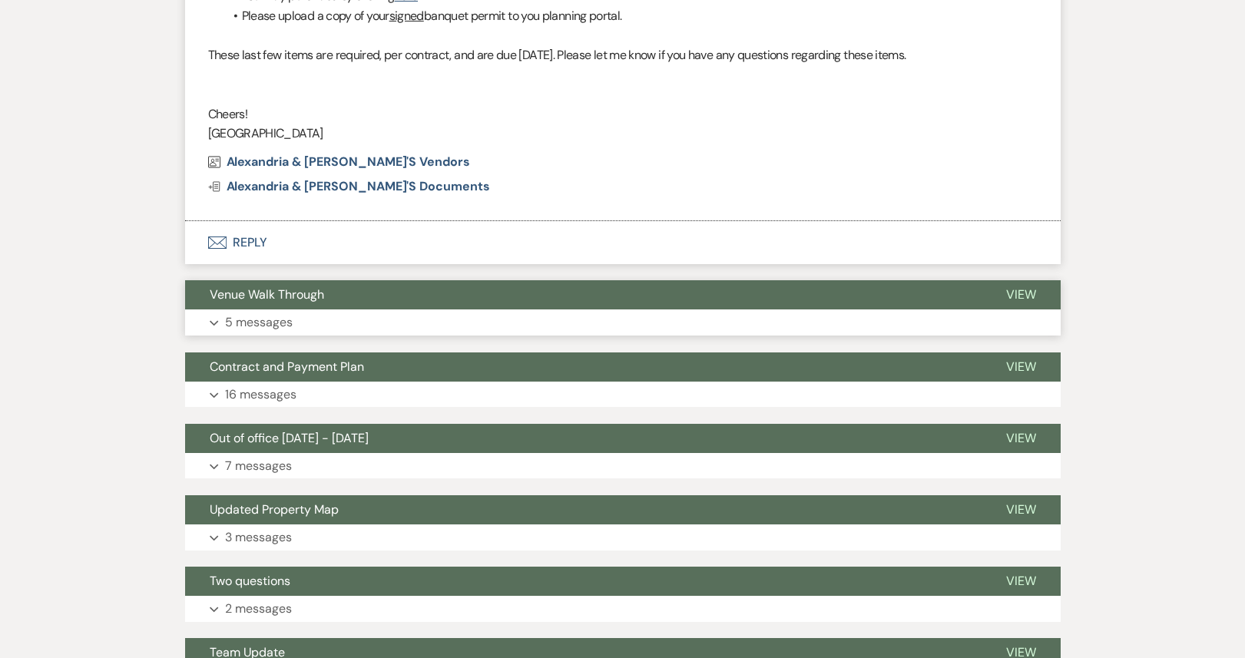
click at [474, 287] on button "Venue Walk Through" at bounding box center [583, 294] width 797 height 29
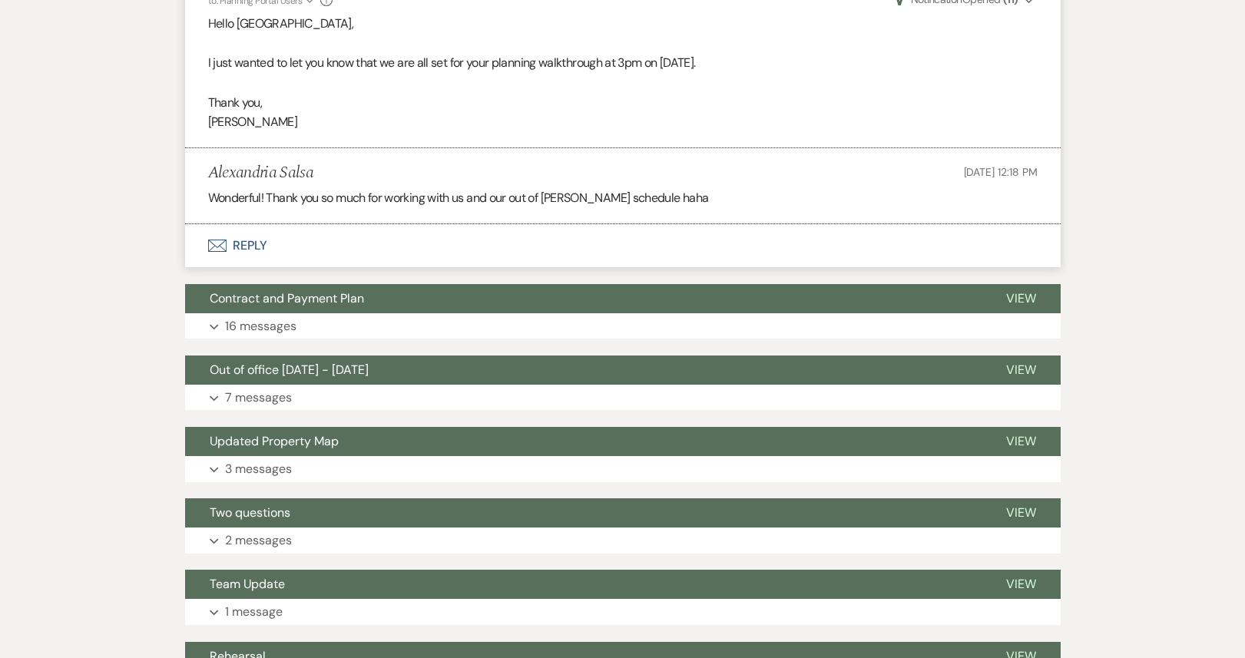
scroll to position [3996, 0]
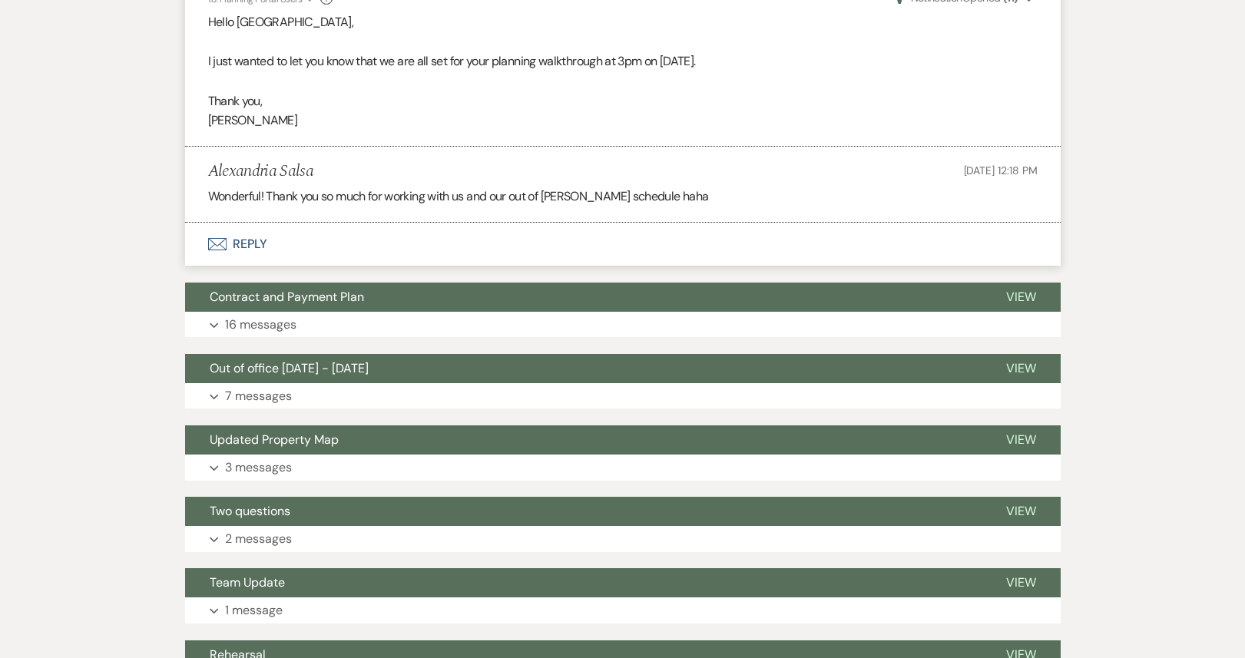
click at [474, 287] on button "Contract and Payment Plan" at bounding box center [583, 297] width 797 height 29
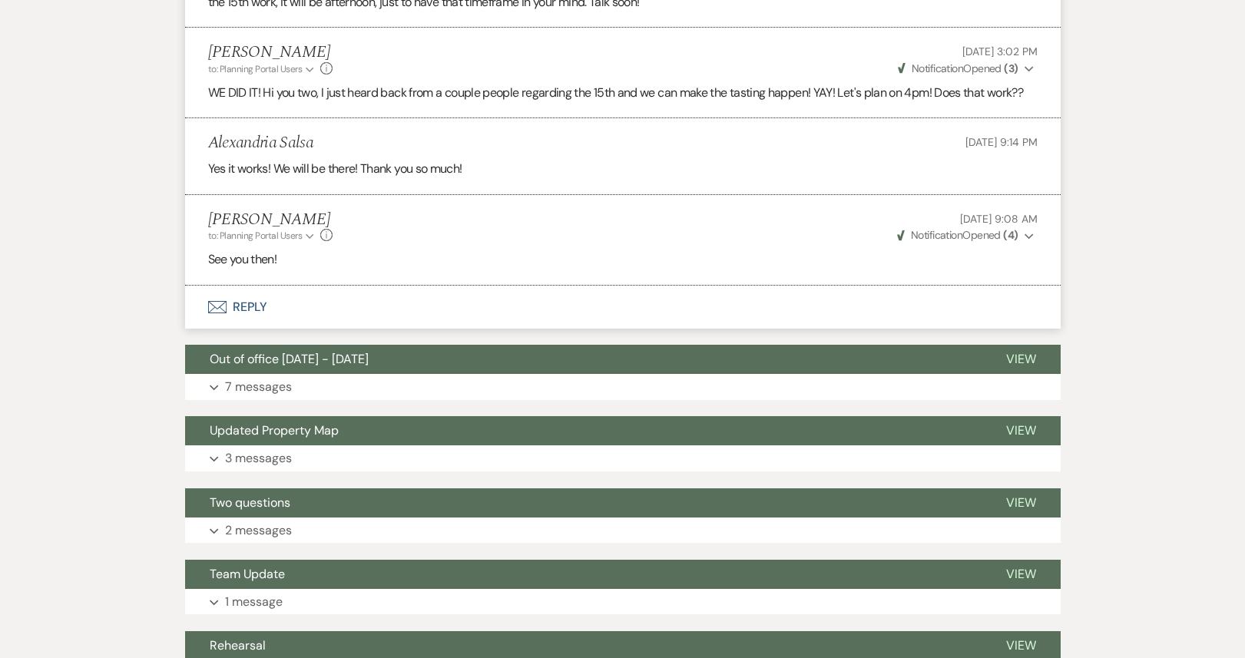
scroll to position [6789, 0]
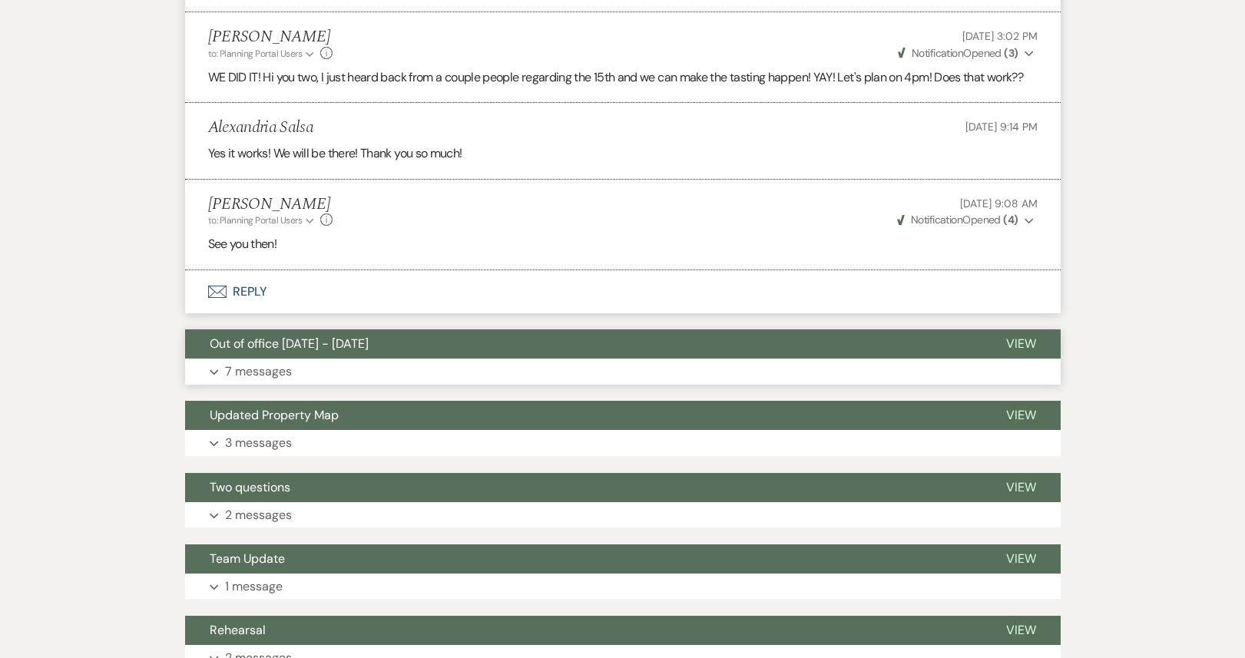
click at [462, 359] on button "Expand 7 messages" at bounding box center [623, 372] width 876 height 26
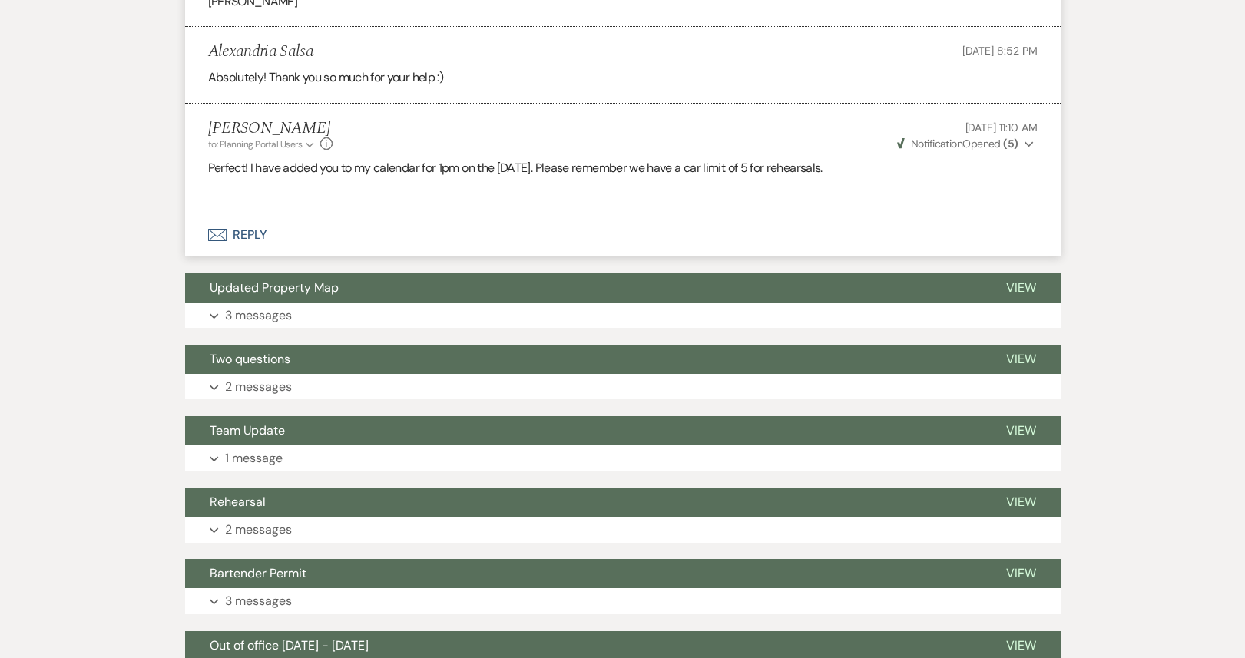
scroll to position [8095, 0]
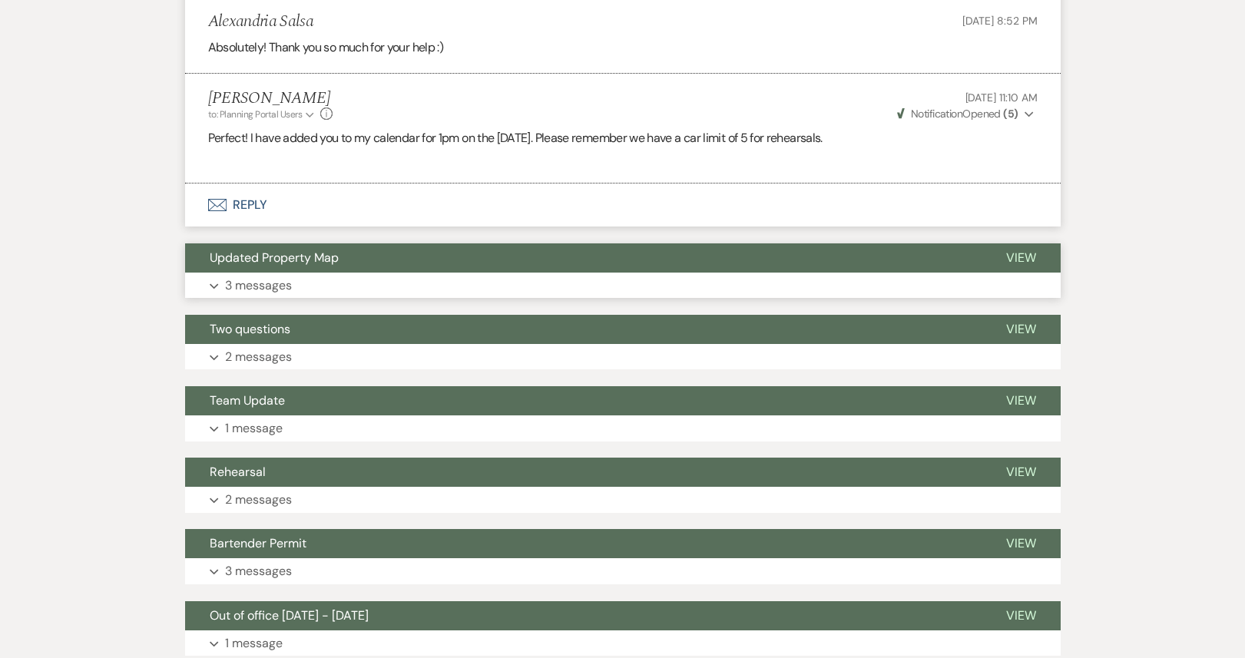
click at [464, 248] on button "Updated Property Map" at bounding box center [583, 258] width 797 height 29
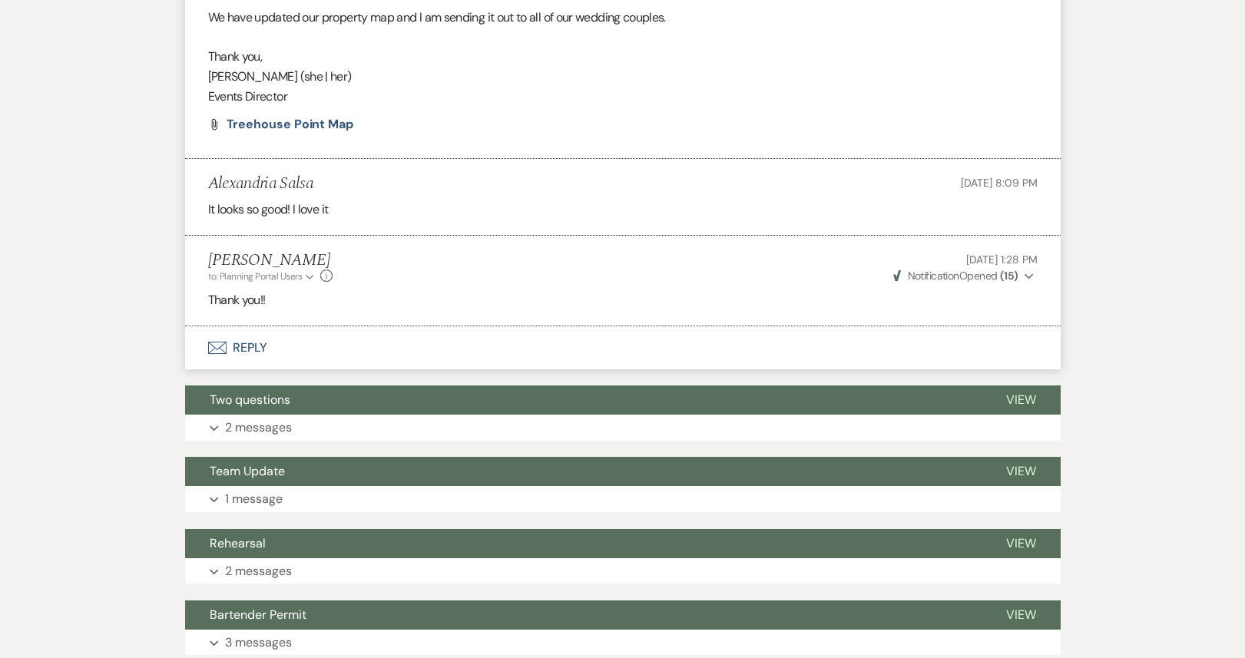
scroll to position [8666, 0]
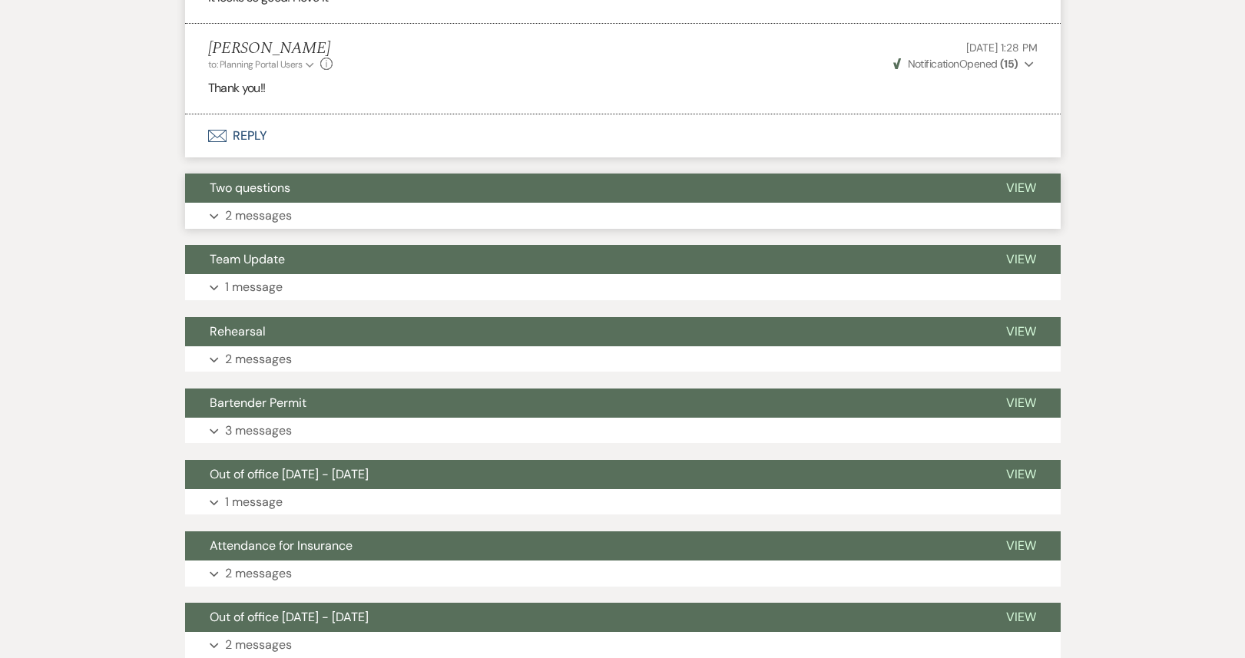
click at [459, 203] on button "Expand 2 messages" at bounding box center [623, 216] width 876 height 26
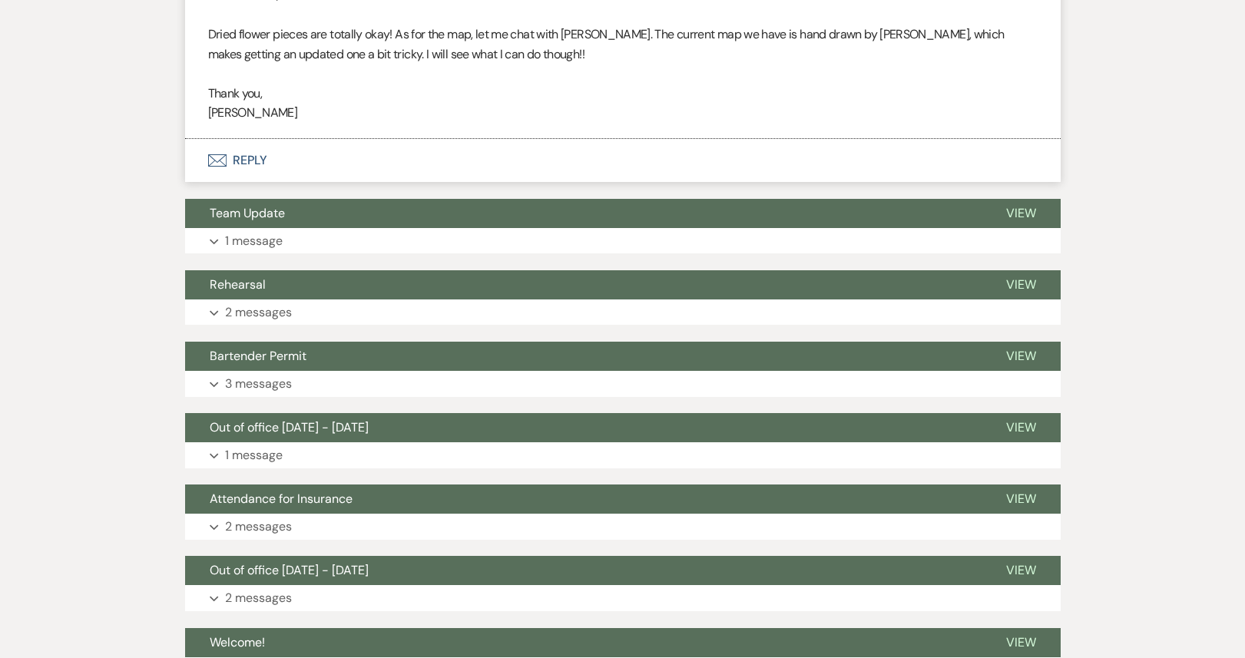
scroll to position [9263, 0]
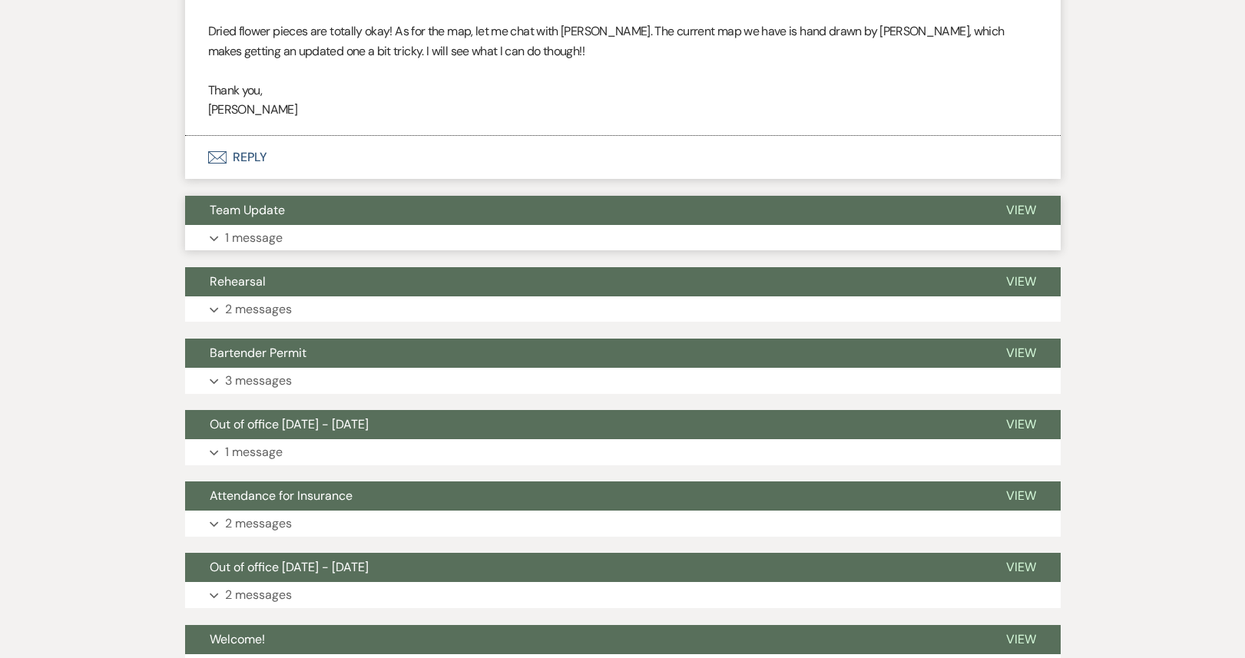
click at [448, 225] on button "Expand 1 message" at bounding box center [623, 238] width 876 height 26
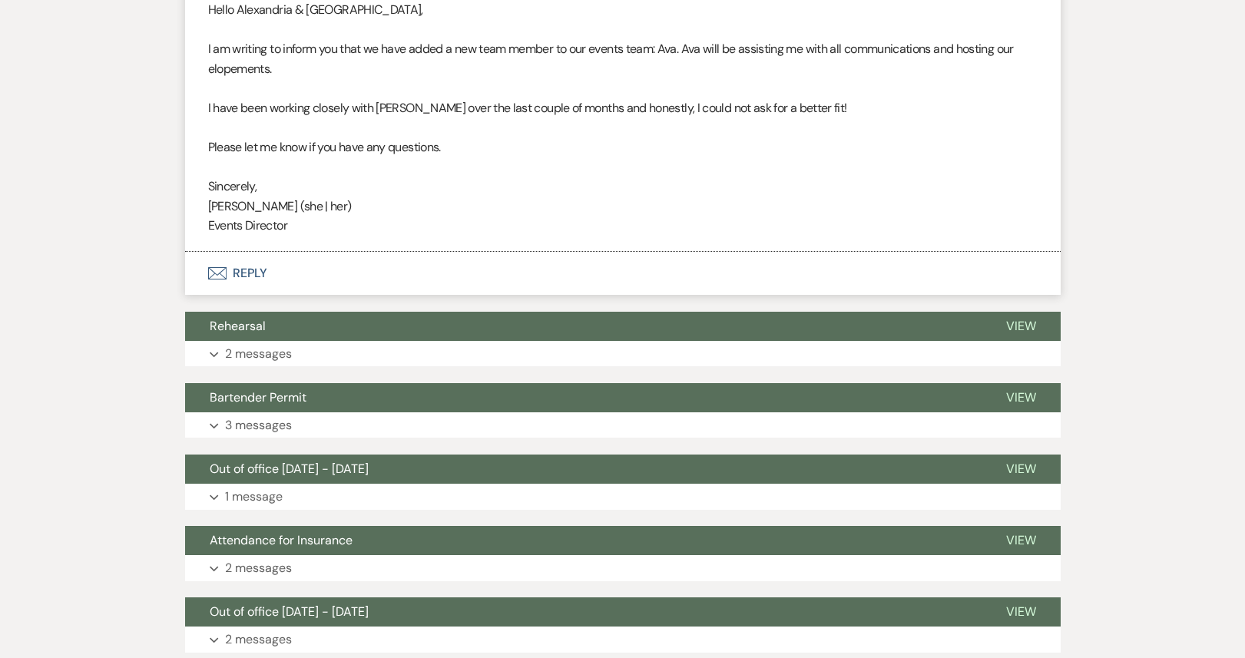
scroll to position [9556, 0]
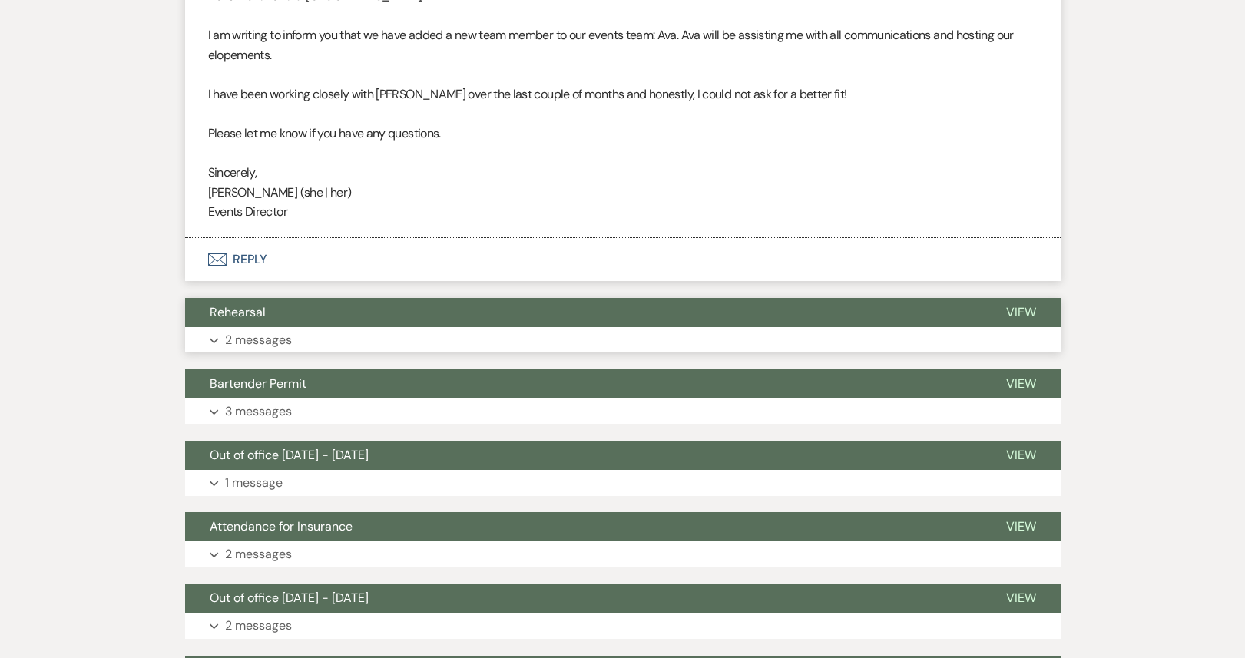
click at [432, 298] on button "Rehearsal" at bounding box center [583, 312] width 797 height 29
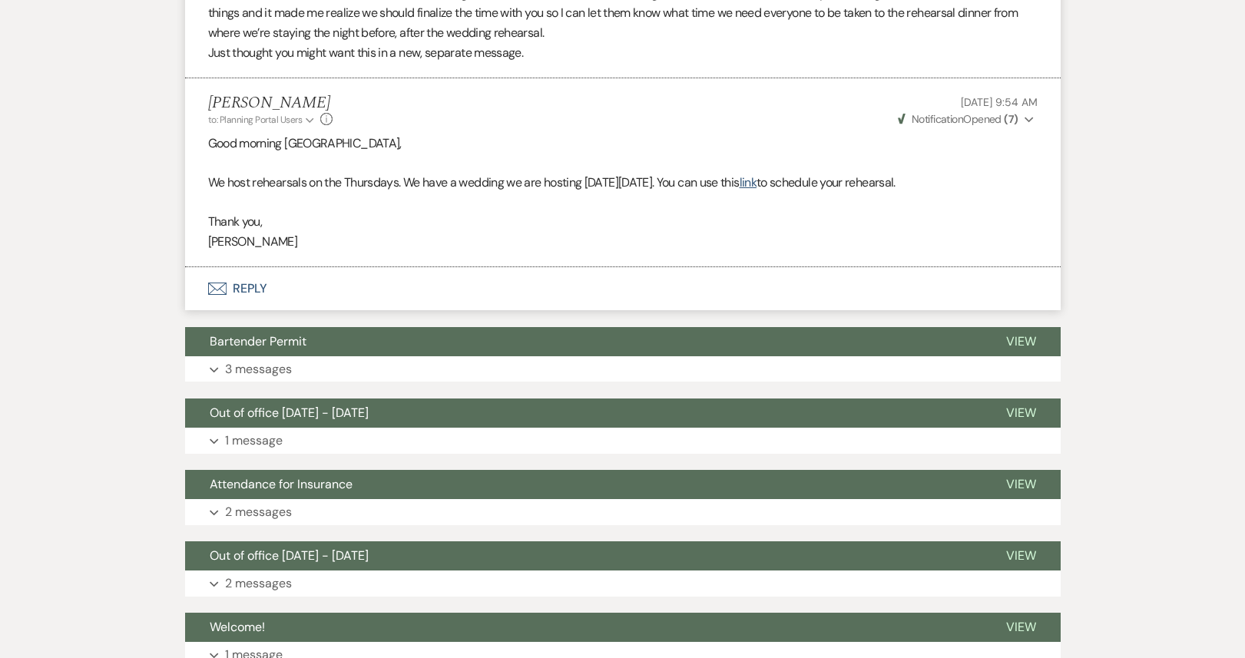
scroll to position [9972, 0]
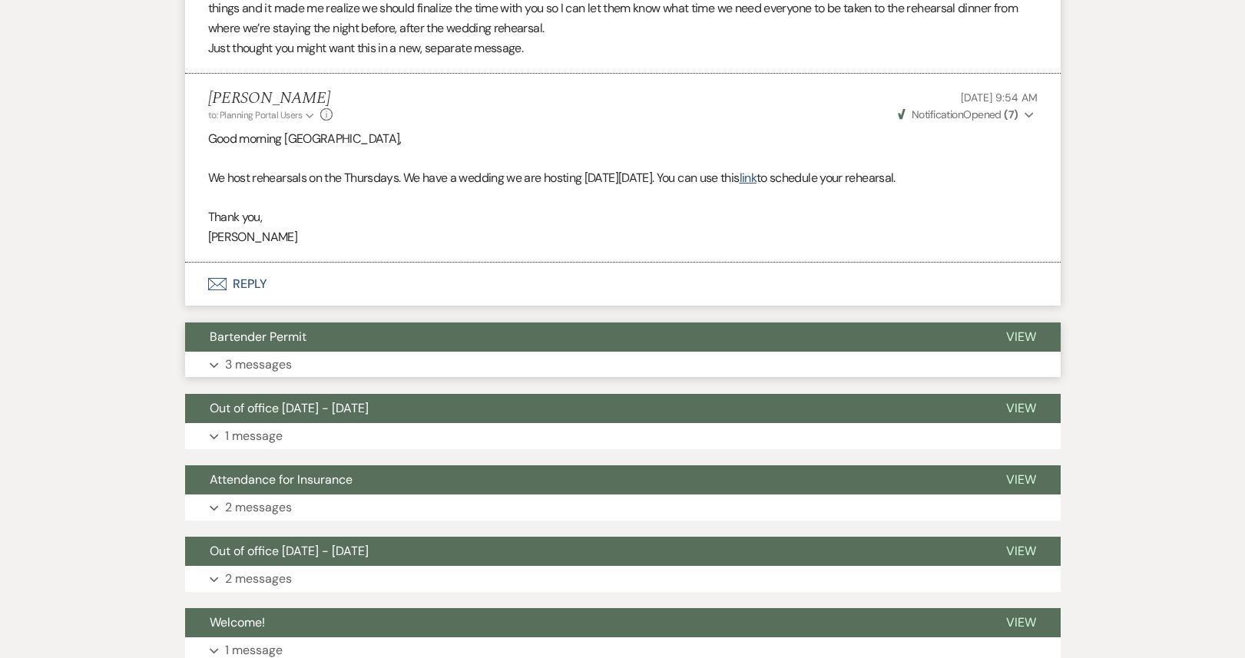
click at [406, 352] on button "Expand 3 messages" at bounding box center [623, 365] width 876 height 26
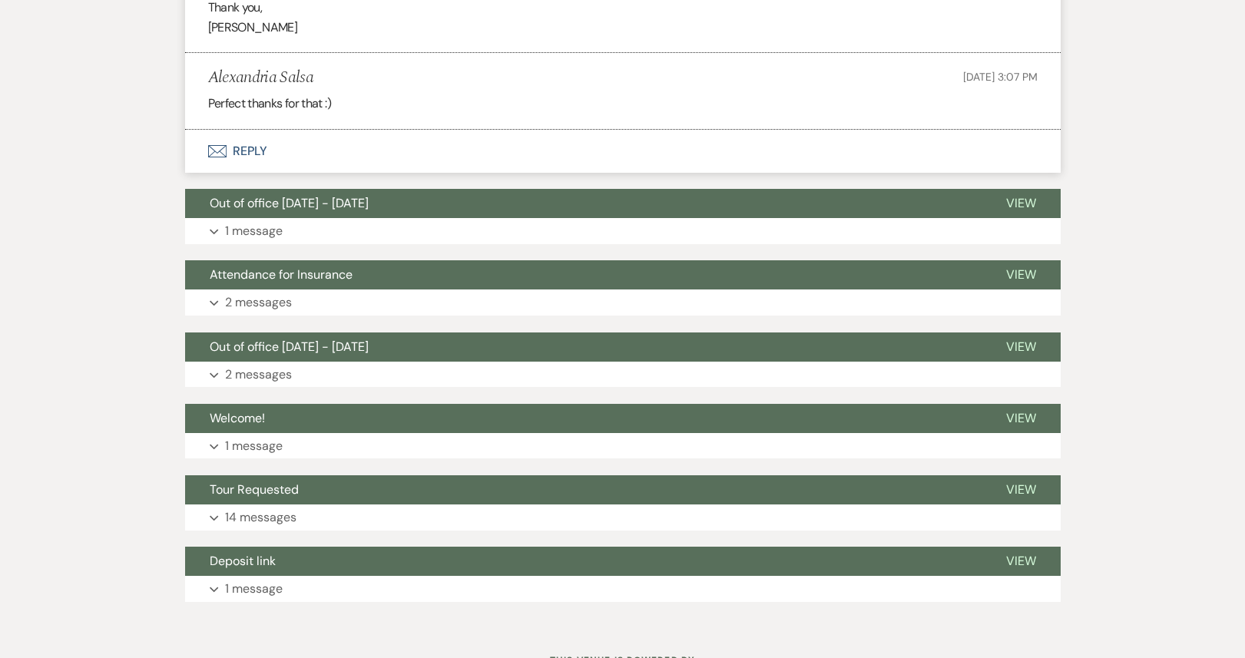
scroll to position [10770, 0]
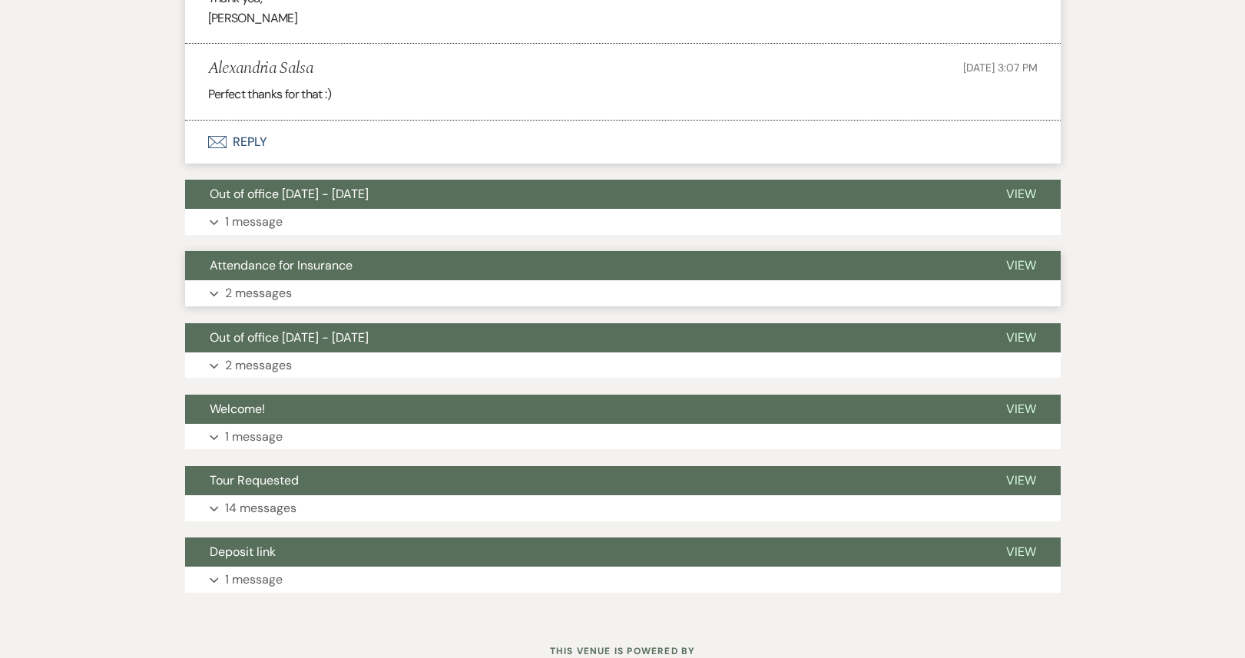
click at [574, 280] on button "Expand 2 messages" at bounding box center [623, 293] width 876 height 26
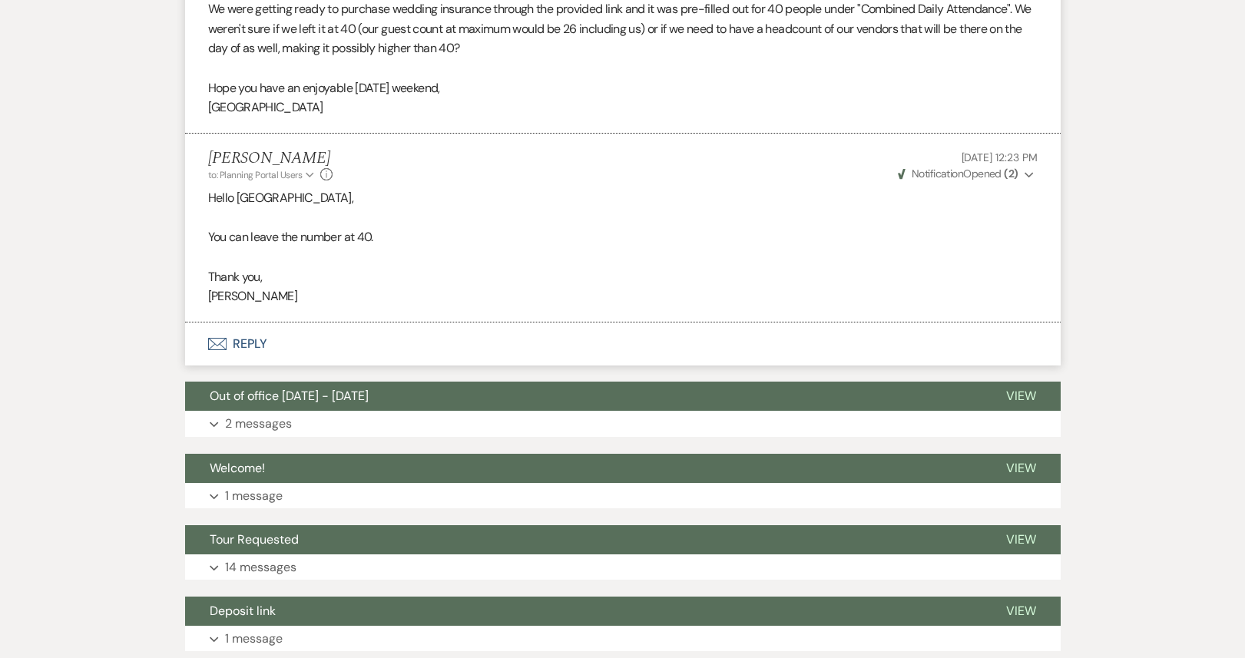
scroll to position [11238, 0]
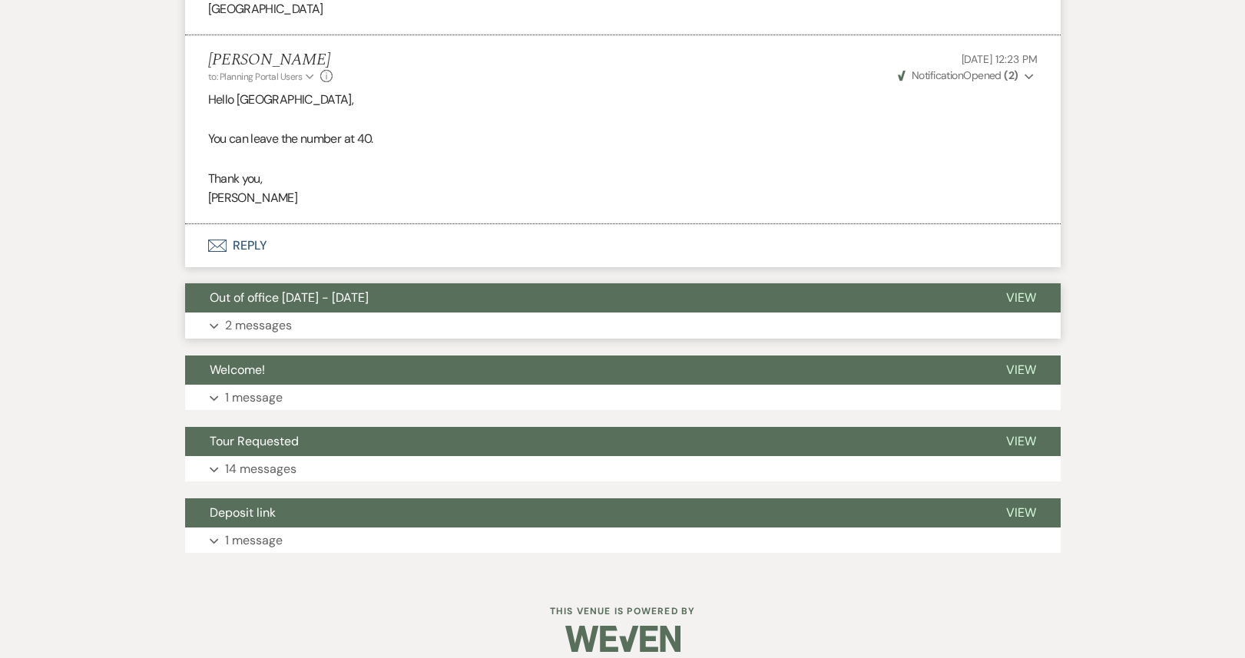
click at [547, 313] on button "Expand 2 messages" at bounding box center [623, 326] width 876 height 26
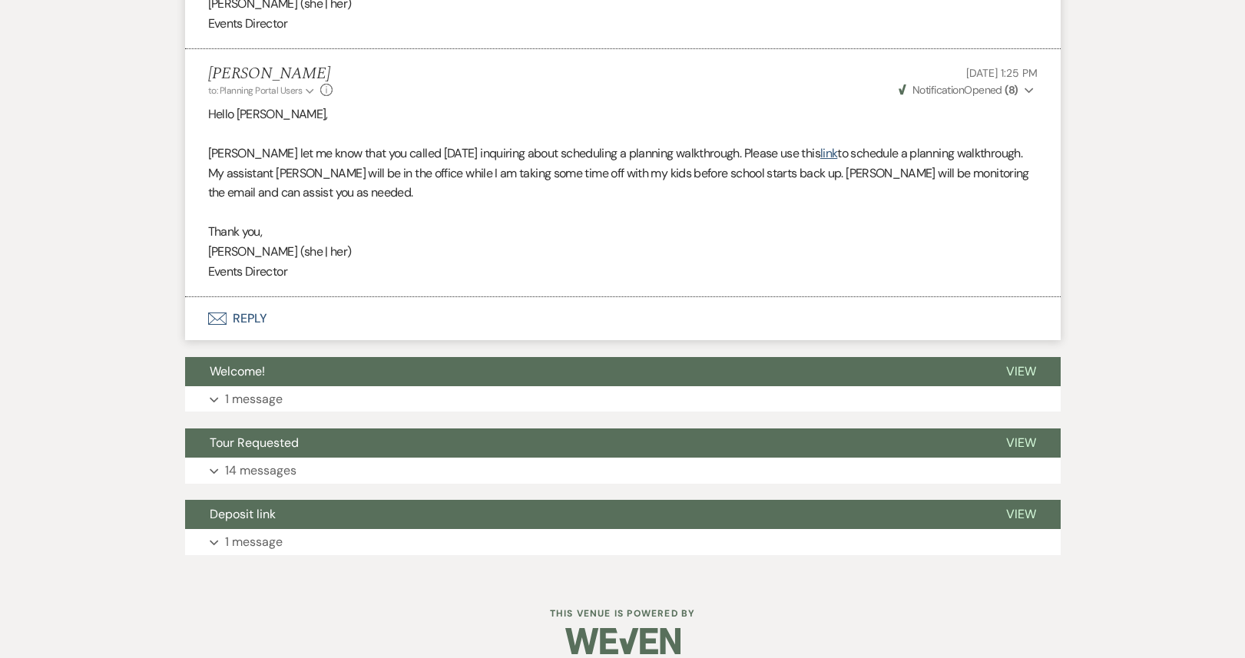
scroll to position [11732, 0]
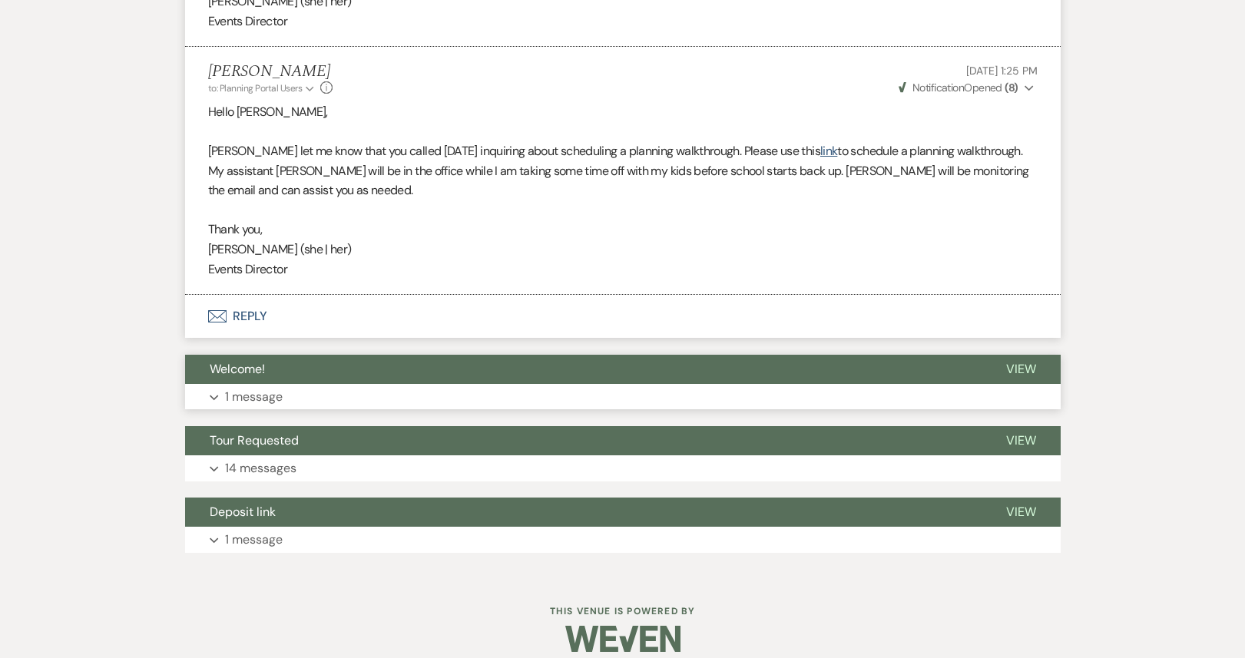
click at [491, 363] on button "Welcome!" at bounding box center [583, 369] width 797 height 29
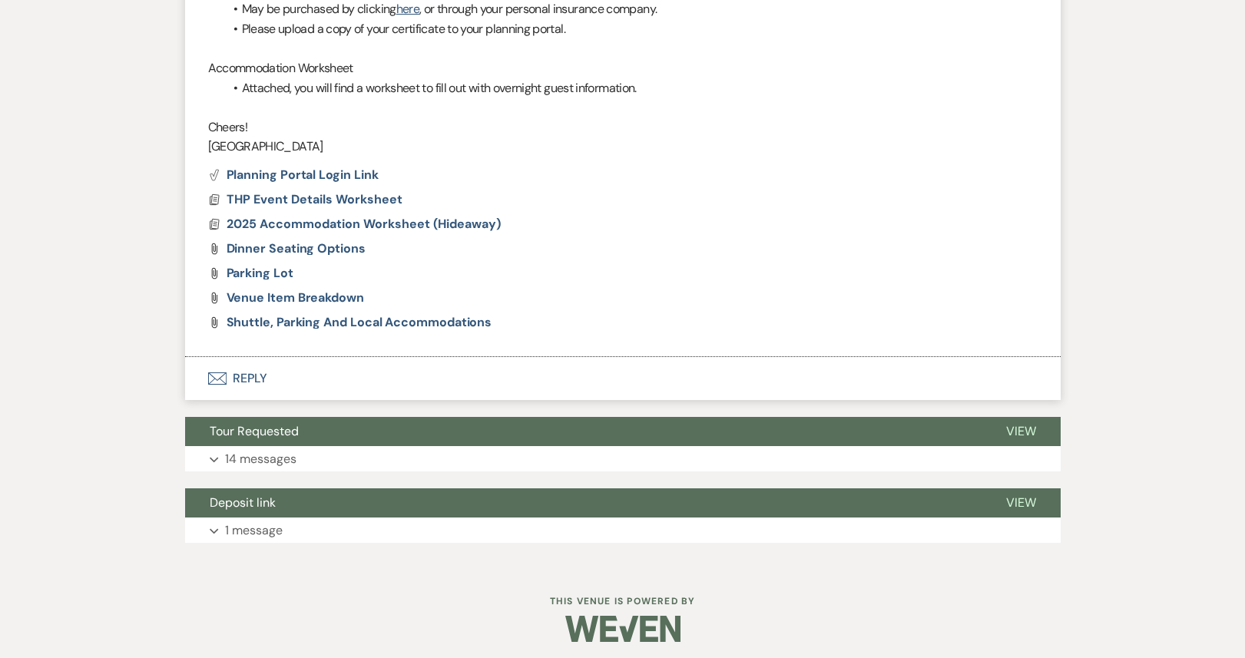
scroll to position [13145, 0]
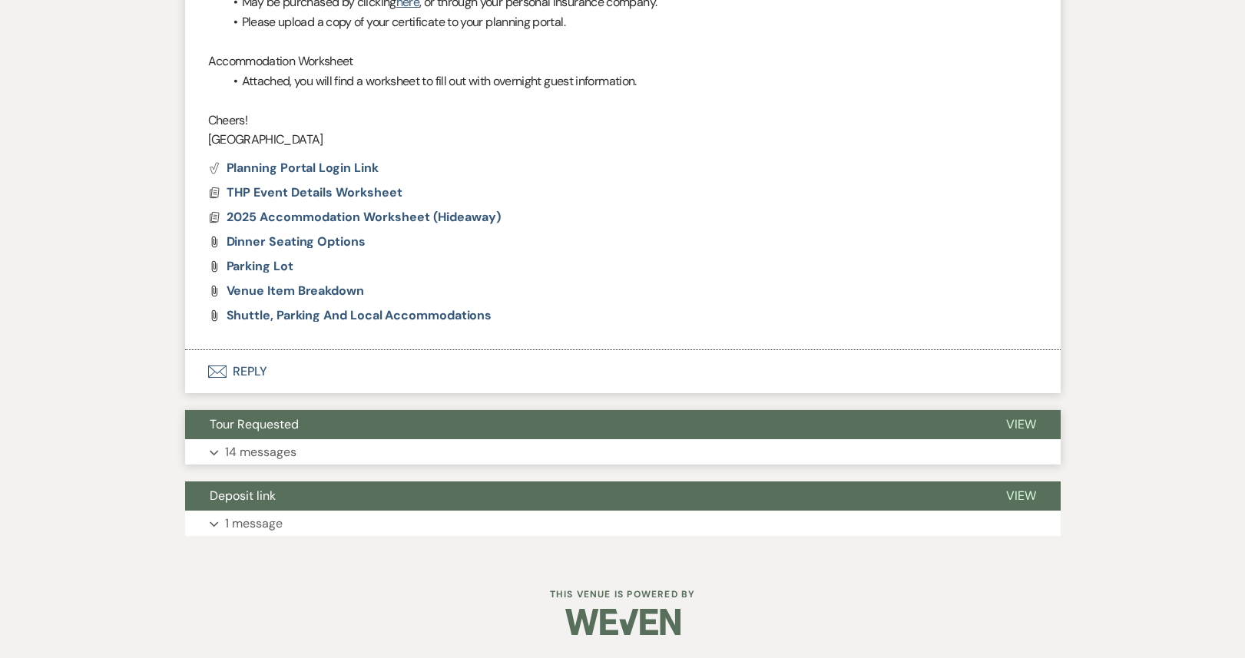
click at [447, 446] on button "Expand 14 messages" at bounding box center [623, 452] width 876 height 26
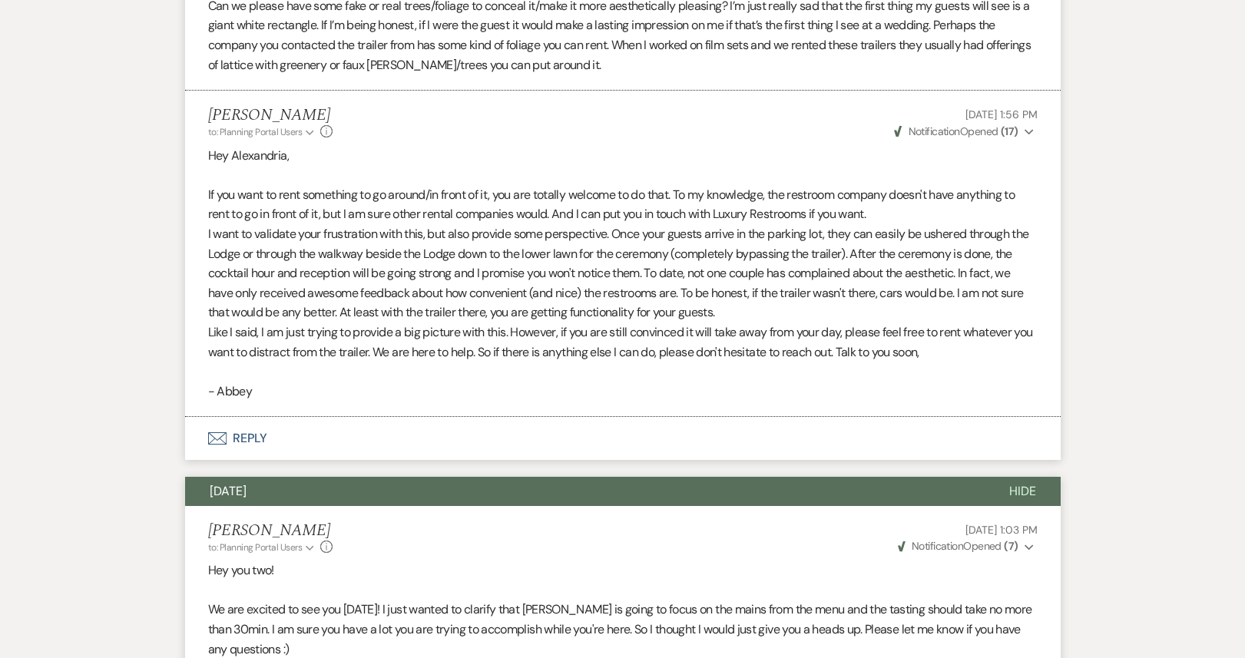
scroll to position [0, 0]
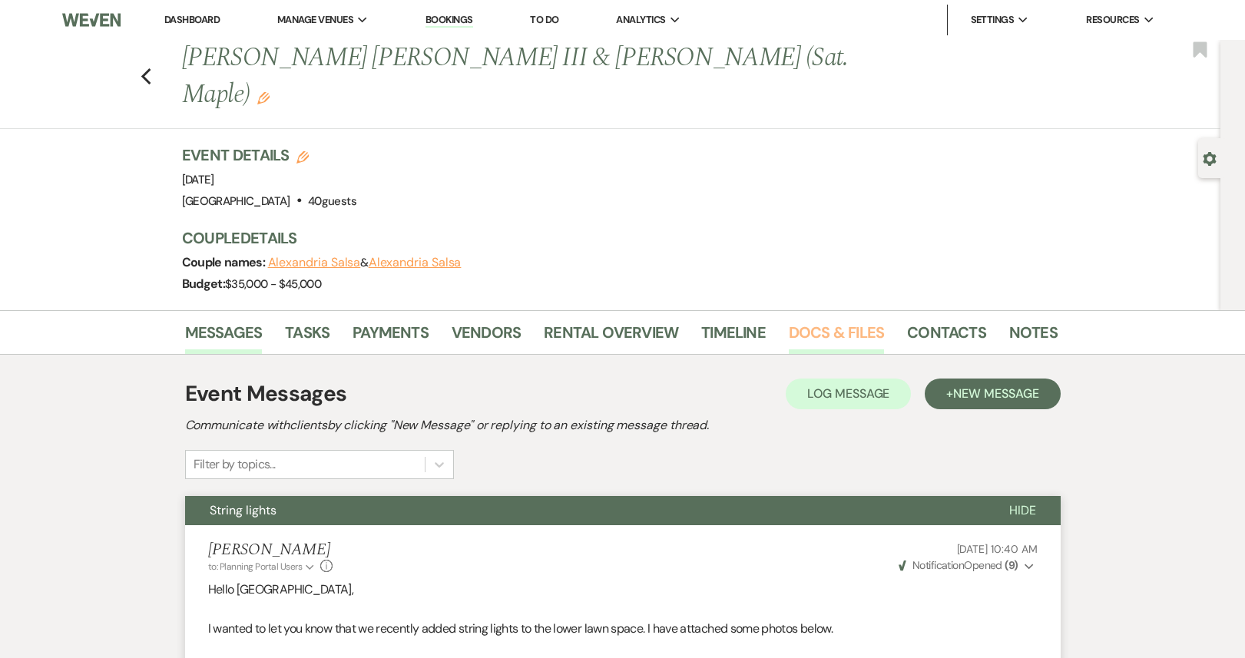
click at [819, 320] on link "Docs & Files" at bounding box center [836, 337] width 95 height 34
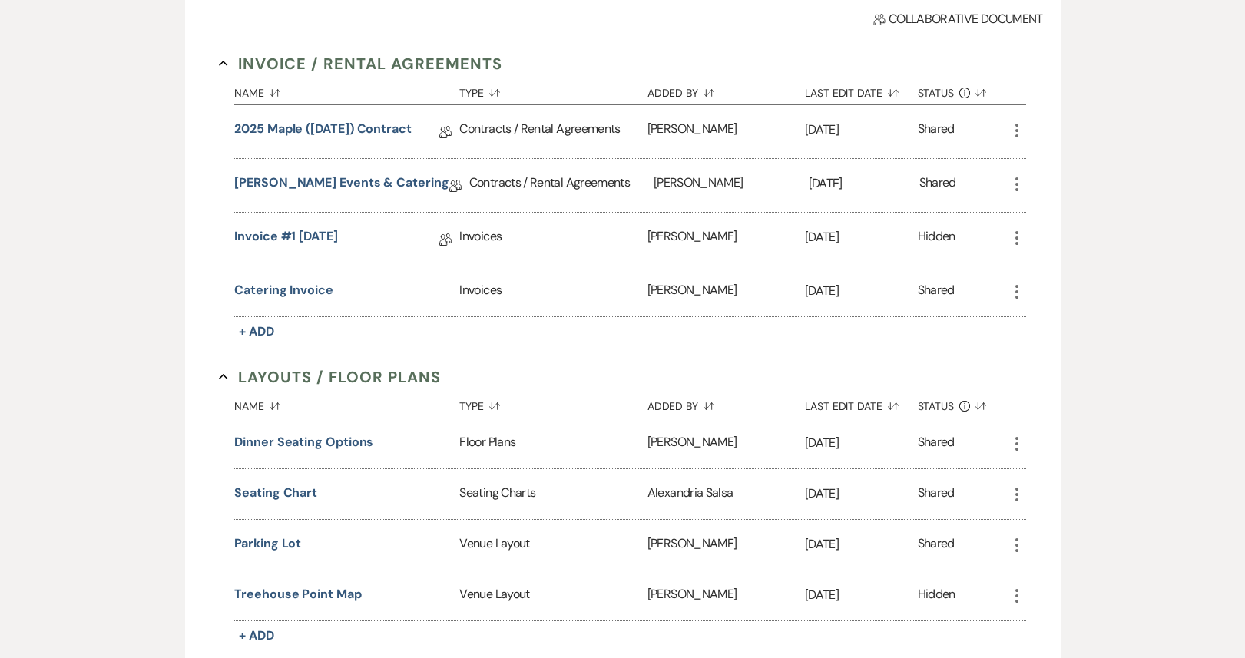
scroll to position [459, 0]
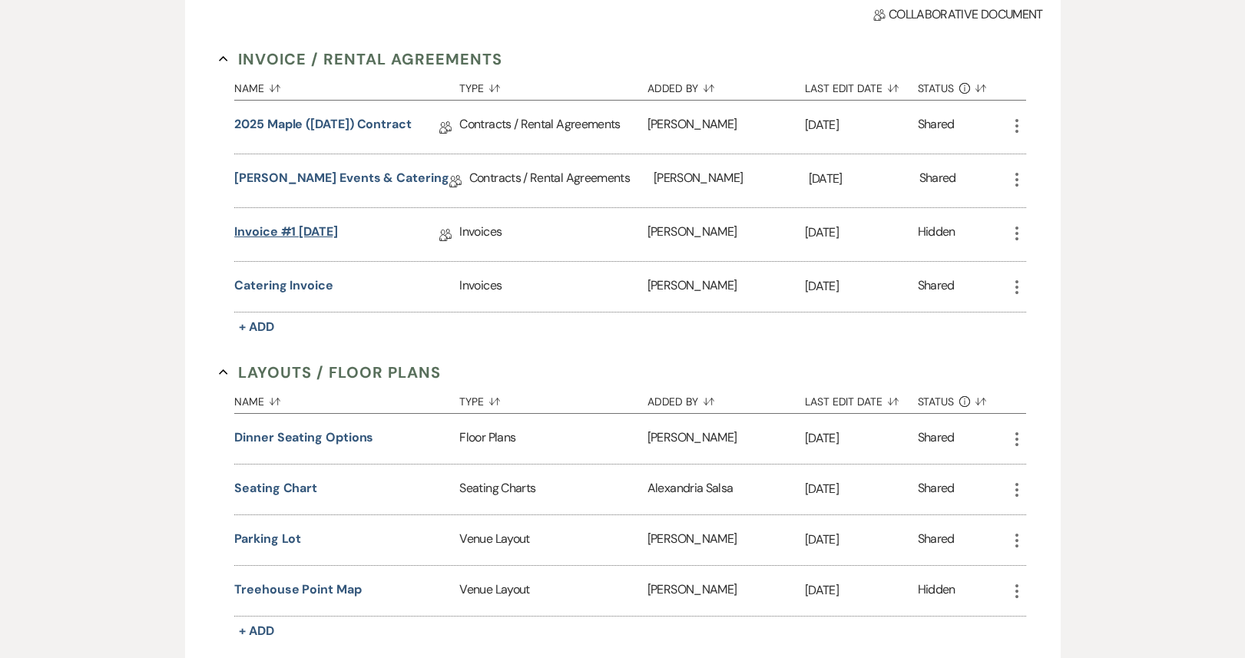
click at [311, 223] on link "Invoice #1 [DATE]" at bounding box center [286, 235] width 104 height 24
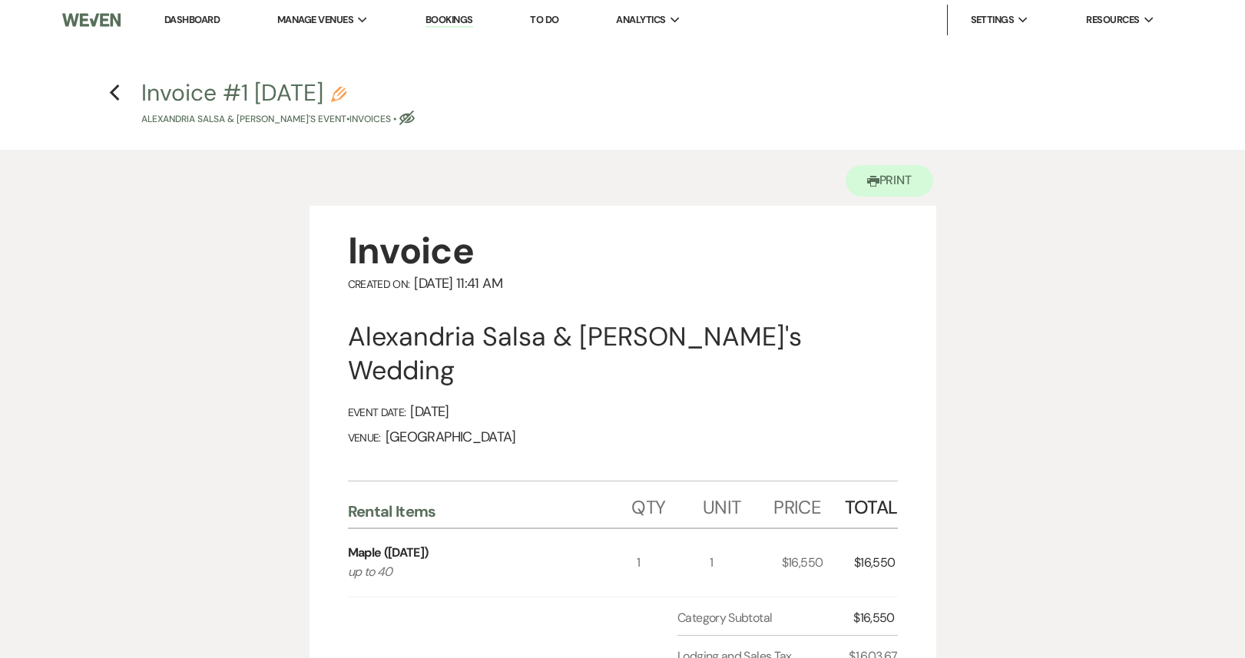
click at [126, 87] on h4 "Previous Invoice #1 [DATE] Pencil Alexandria Salsa & [PERSON_NAME]'s Event • In…" at bounding box center [623, 102] width 1106 height 50
click at [109, 88] on icon "Previous" at bounding box center [115, 93] width 12 height 18
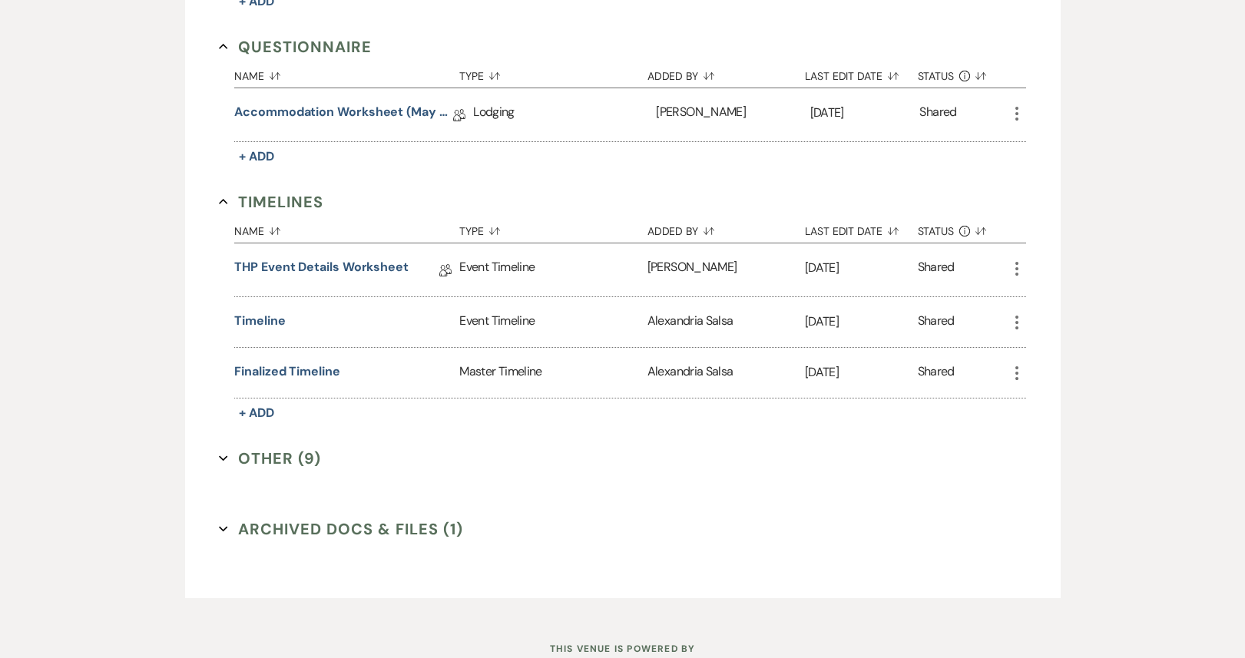
scroll to position [1532, 0]
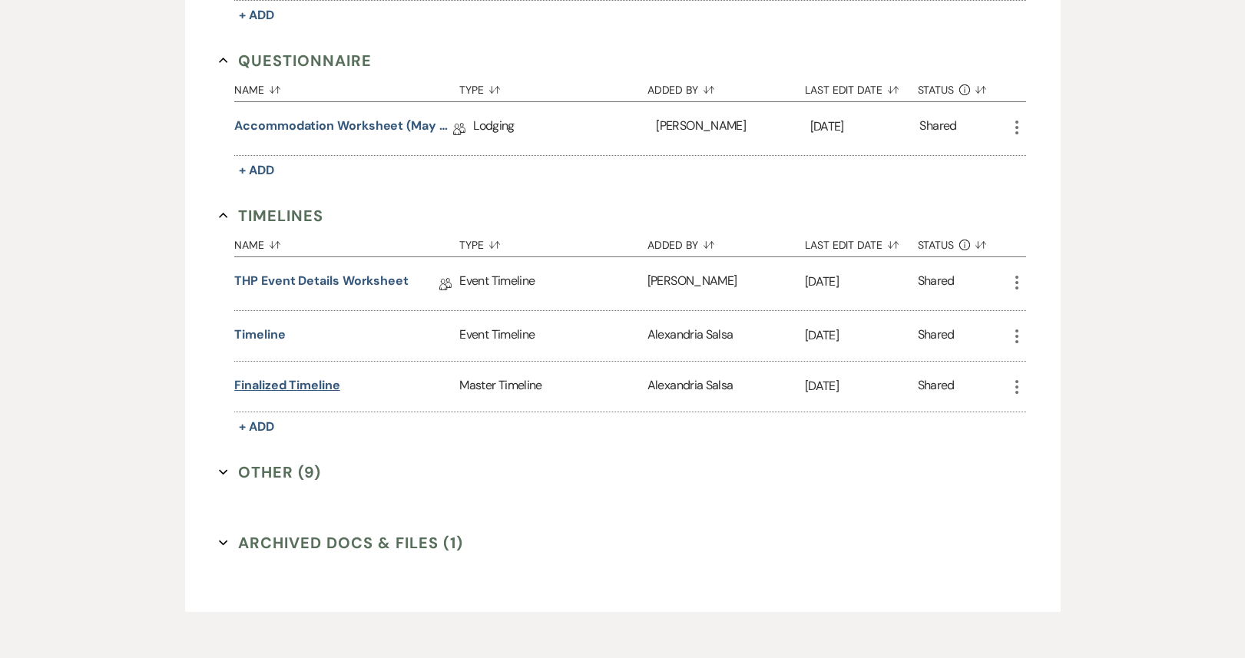
click at [288, 376] on button "Finalized Timeline" at bounding box center [287, 385] width 106 height 18
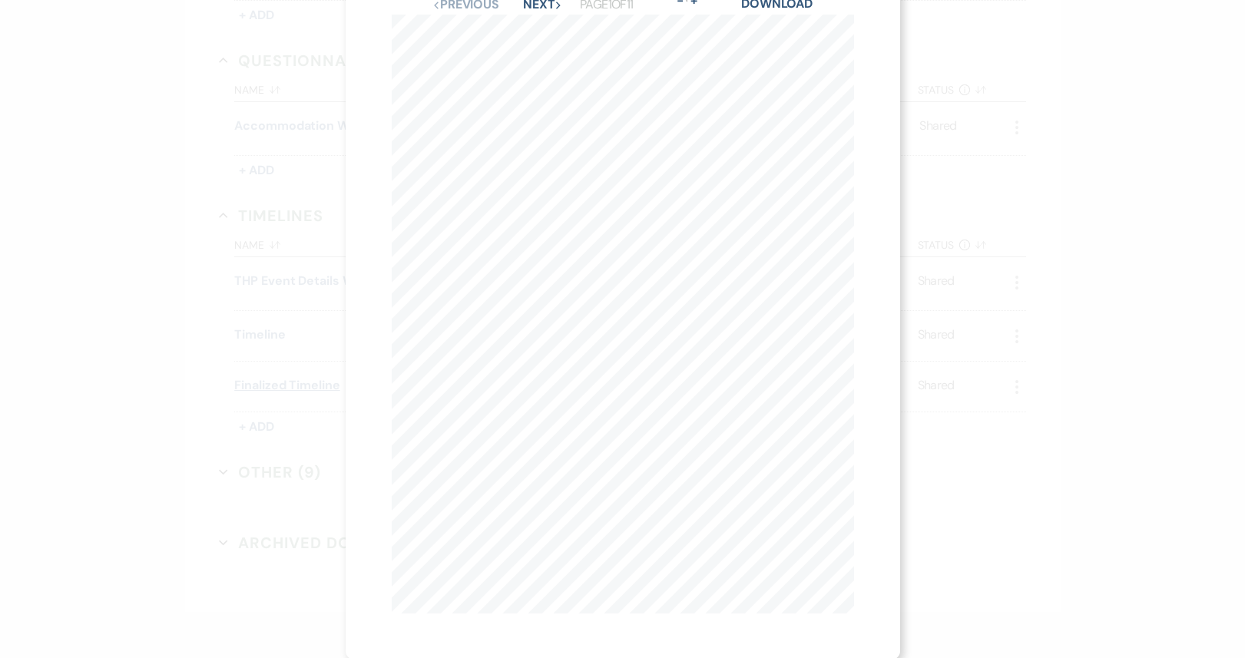
scroll to position [52, 0]
click at [288, 346] on div "X Previous Previous Next Next Page 1 of 11 - Zoom + Download x 25-0920 [GEOGRAP…" at bounding box center [622, 329] width 1245 height 658
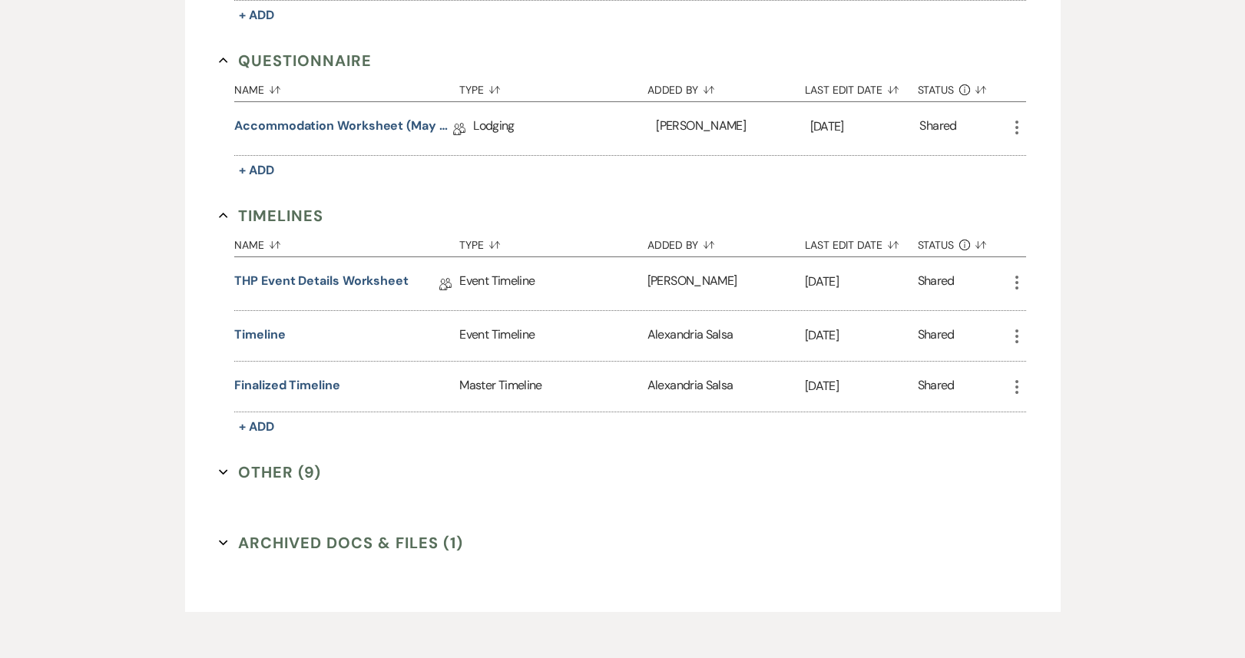
click at [249, 311] on div "Timeline" at bounding box center [346, 336] width 225 height 50
click at [323, 272] on link "THP Event Details Worksheet" at bounding box center [321, 284] width 174 height 24
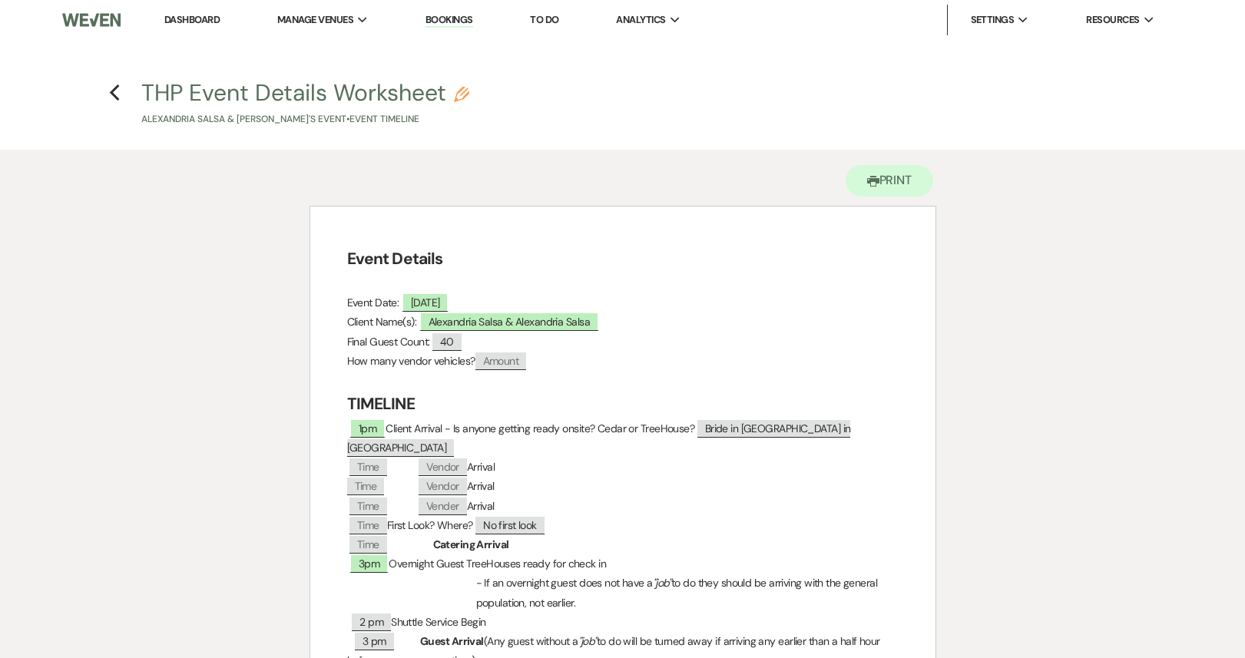
click at [202, 28] on li "Dashboard" at bounding box center [192, 20] width 71 height 31
click at [201, 18] on link "Dashboard" at bounding box center [191, 19] width 55 height 13
